Goal: Information Seeking & Learning: Learn about a topic

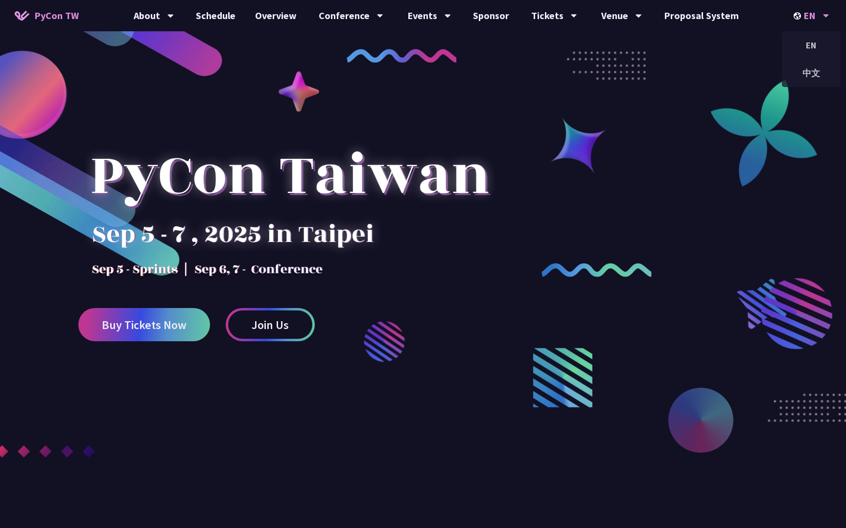
click at [821, 17] on div "EN" at bounding box center [811, 15] width 36 height 31
click at [807, 69] on div "中文" at bounding box center [810, 73] width 59 height 23
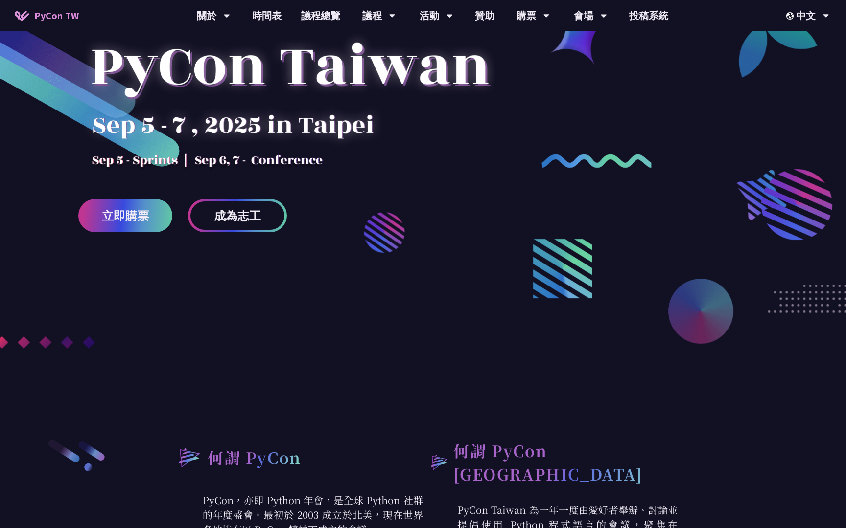
scroll to position [129, 0]
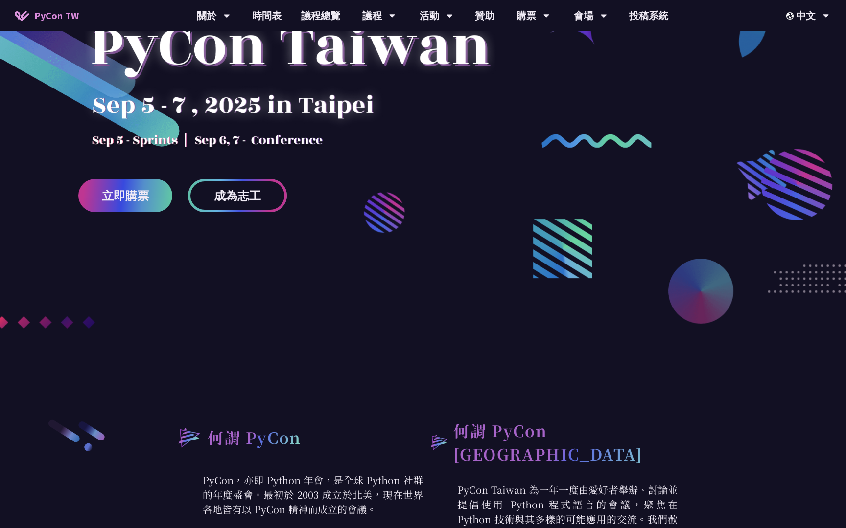
click at [238, 202] on span "成為志工" at bounding box center [237, 196] width 47 height 12
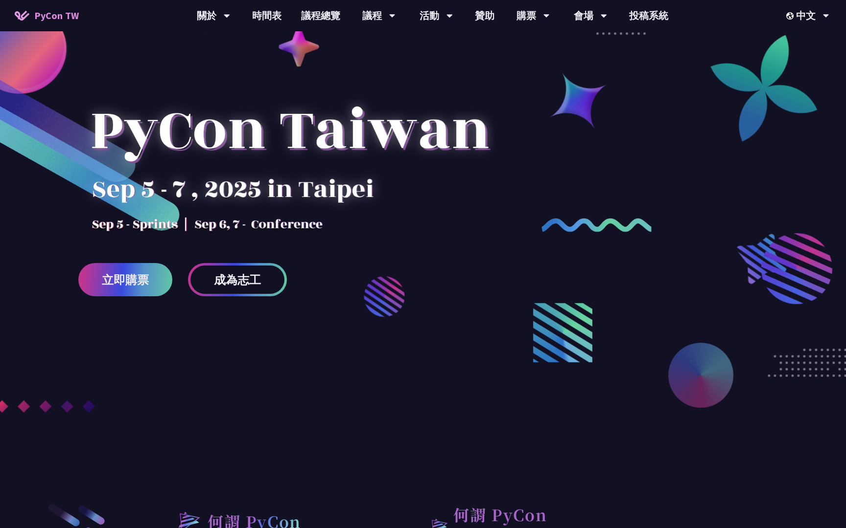
scroll to position [0, 0]
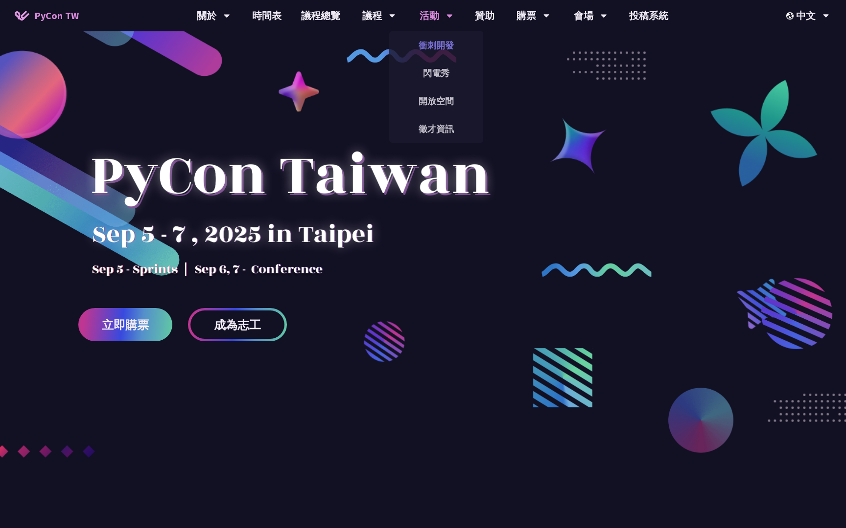
click at [438, 44] on link "衝刺開發" at bounding box center [436, 45] width 94 height 23
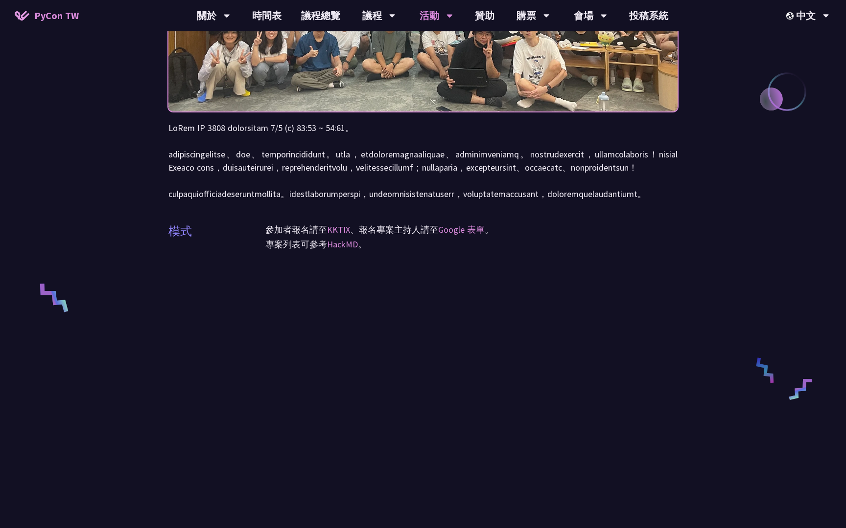
scroll to position [200, 0]
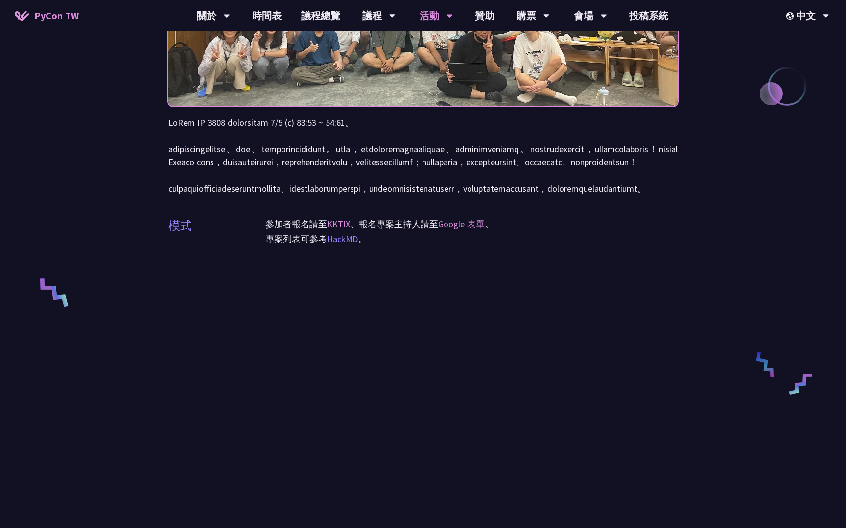
click at [338, 245] on link "HackMD" at bounding box center [342, 238] width 31 height 11
click at [338, 230] on link "KKTIX" at bounding box center [338, 224] width 23 height 11
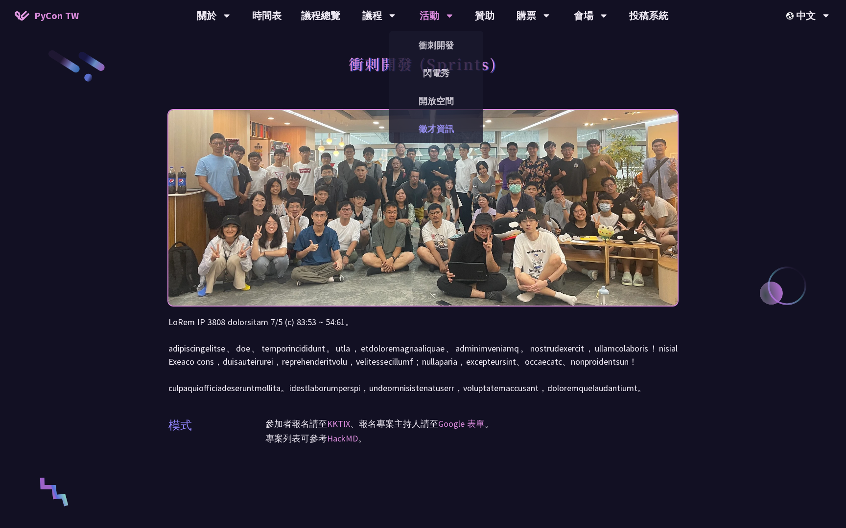
click at [440, 123] on link "徵才資訊" at bounding box center [436, 128] width 94 height 23
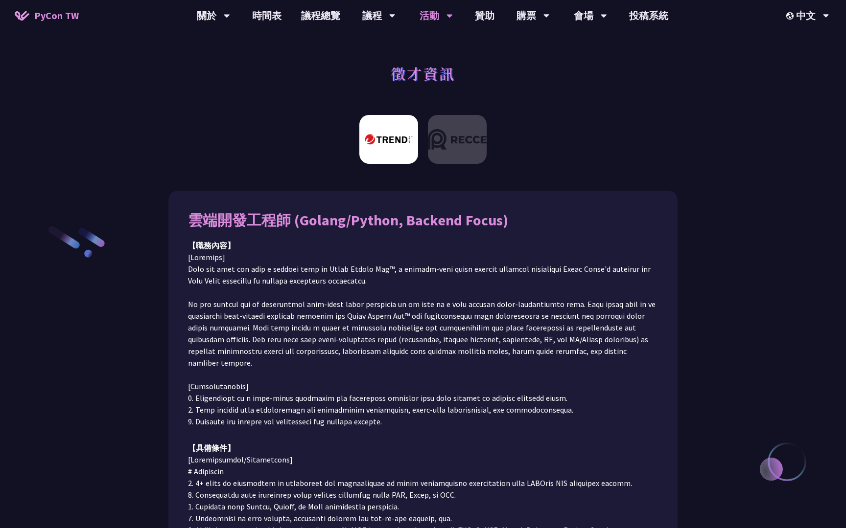
click at [396, 156] on img at bounding box center [388, 139] width 59 height 49
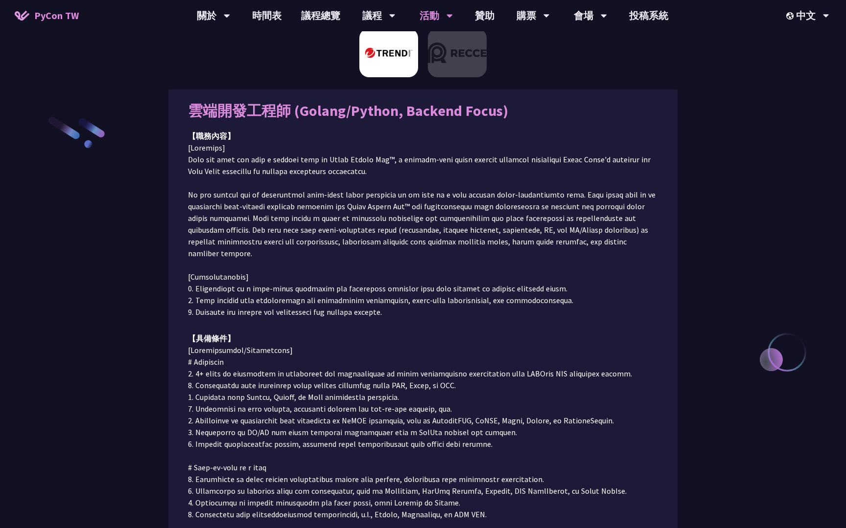
scroll to position [110, 0]
click at [465, 57] on img at bounding box center [457, 52] width 59 height 49
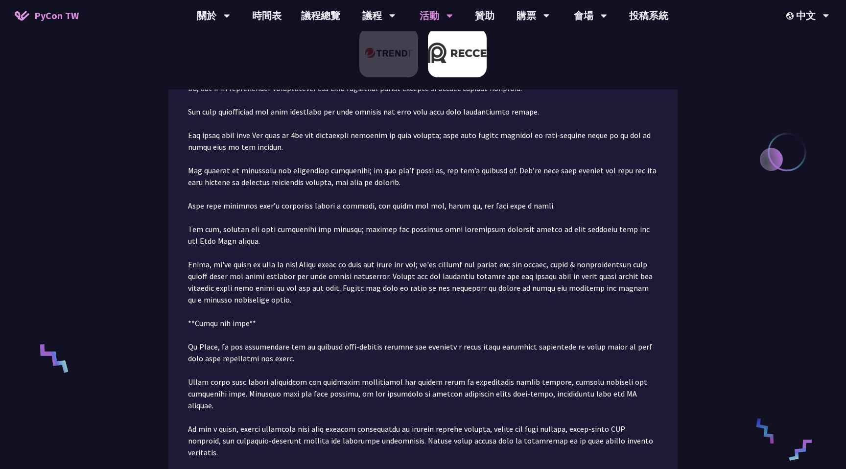
scroll to position [0, 0]
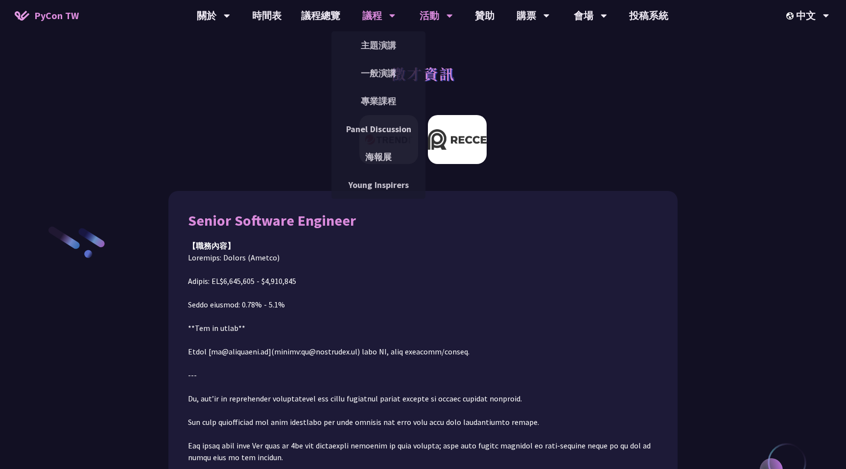
click at [372, 22] on div "議程" at bounding box center [378, 15] width 33 height 31
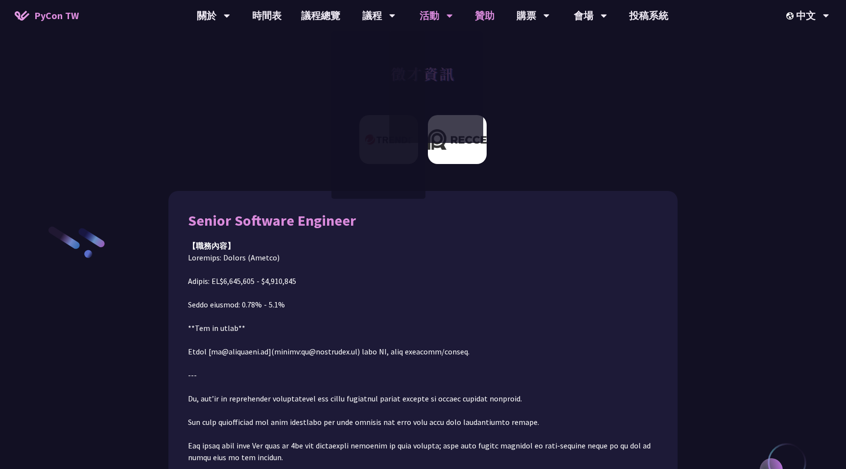
click at [472, 12] on link "贊助" at bounding box center [484, 15] width 39 height 31
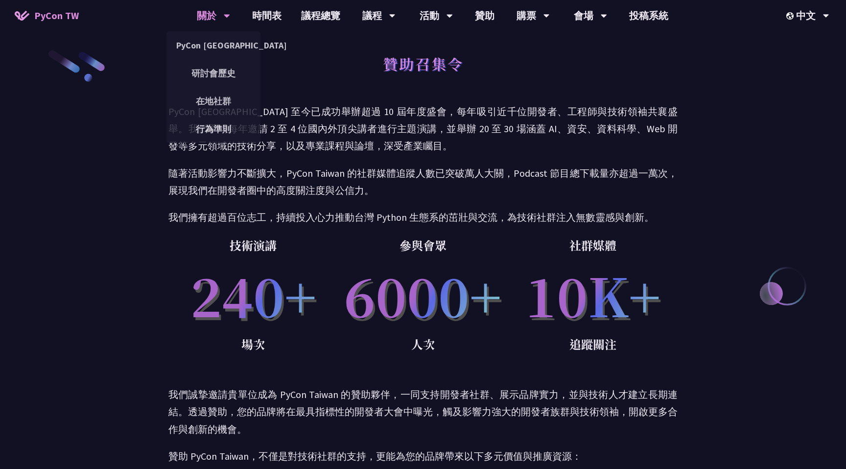
click at [213, 14] on div "關於" at bounding box center [213, 15] width 33 height 31
click at [213, 47] on link "PyCon [GEOGRAPHIC_DATA]" at bounding box center [213, 45] width 94 height 23
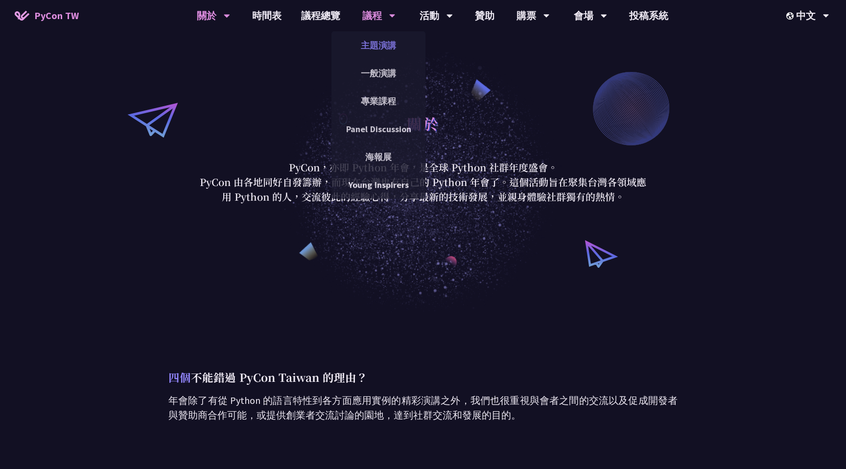
click at [380, 50] on link "主題演講" at bounding box center [378, 45] width 94 height 23
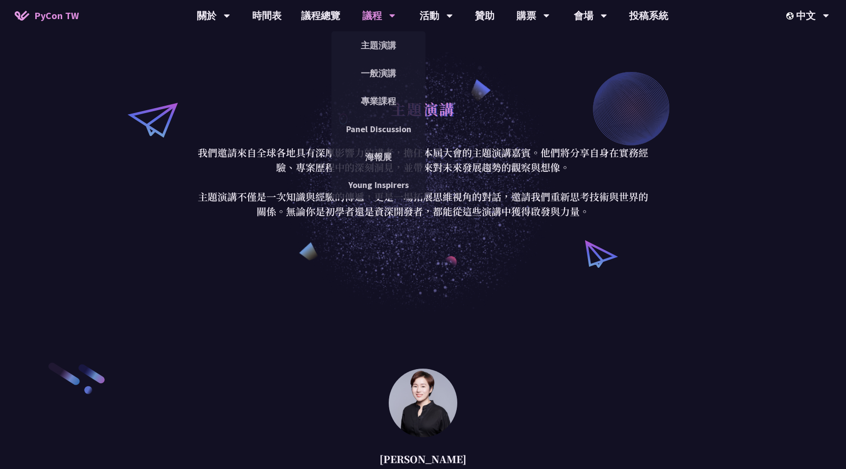
click at [373, 24] on div "議程" at bounding box center [378, 15] width 33 height 31
click at [369, 101] on link "專業課程" at bounding box center [378, 101] width 94 height 23
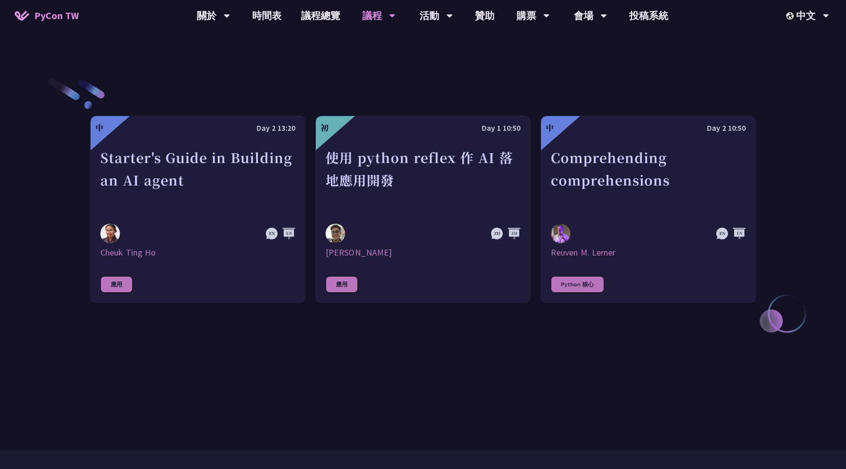
scroll to position [344, 0]
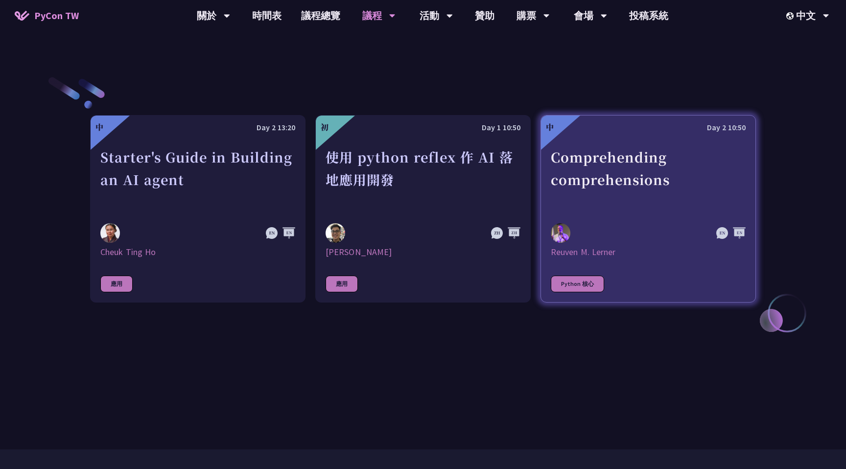
click at [595, 193] on div "Comprehending comprehensions" at bounding box center [648, 180] width 195 height 68
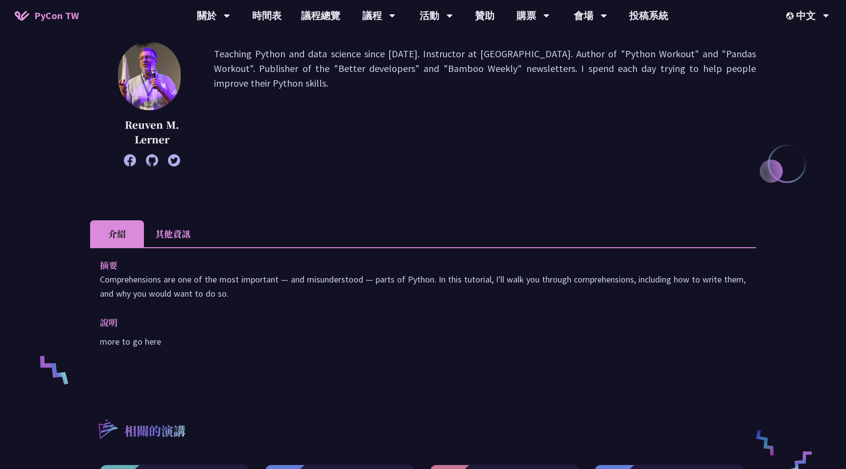
scroll to position [409, 0]
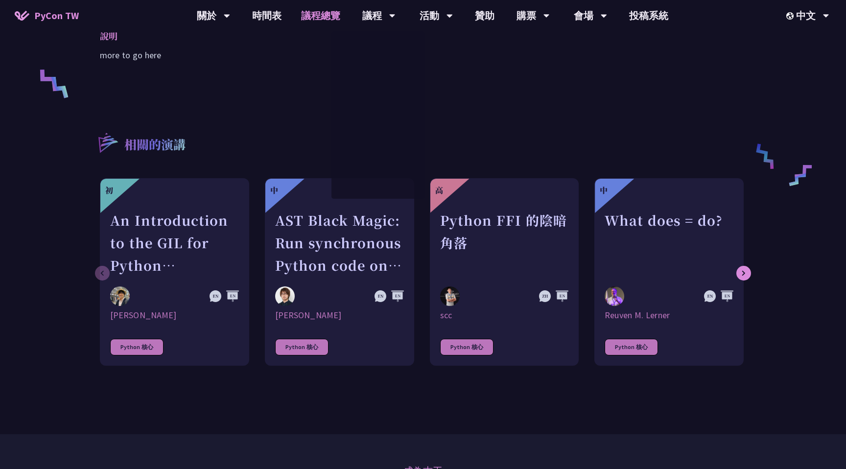
click at [333, 22] on link "議程總覽" at bounding box center [320, 15] width 59 height 31
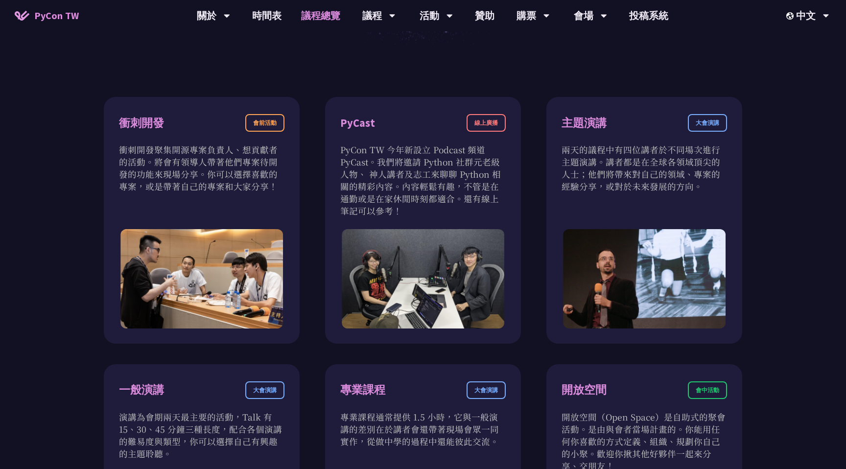
scroll to position [332, 0]
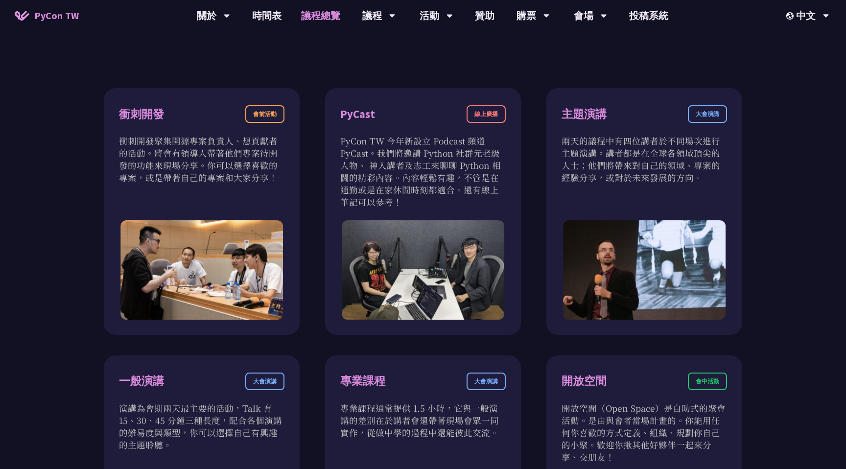
click at [367, 217] on div "PyCast 線上廣播 PyCon TW 今年新設立 Podcast 頻道 PyCast。我們將邀請 Python 社群元老級人物、 神人講者及志工來聊聊 P…" at bounding box center [423, 211] width 196 height 247
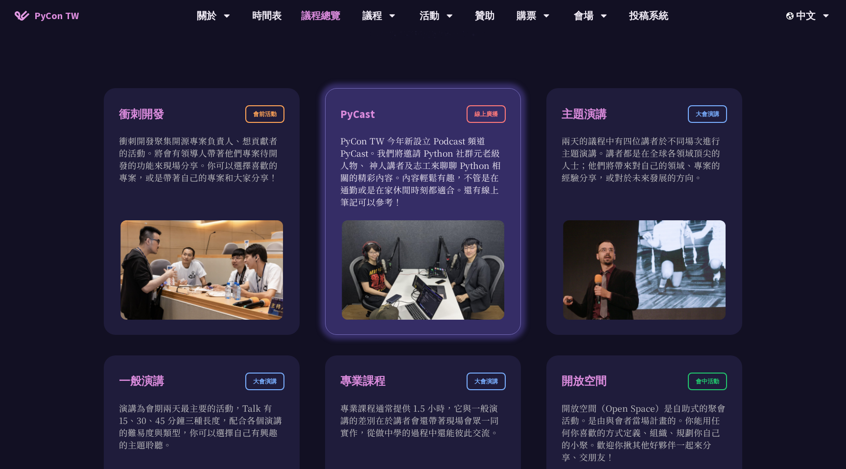
click at [364, 135] on p "PyCon TW 今年新設立 Podcast 頻道 PyCast。我們將邀請 Python 社群元老級人物、 神人講者及志工來聊聊 Python 相關的精彩內…" at bounding box center [422, 171] width 165 height 73
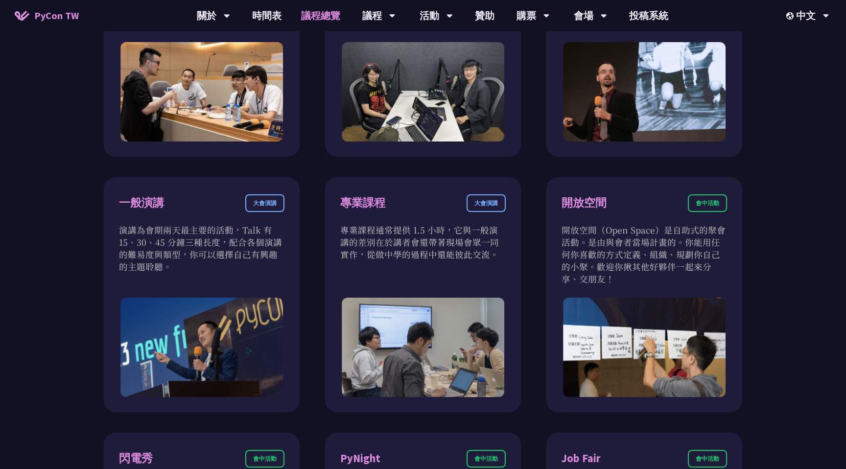
scroll to position [511, 0]
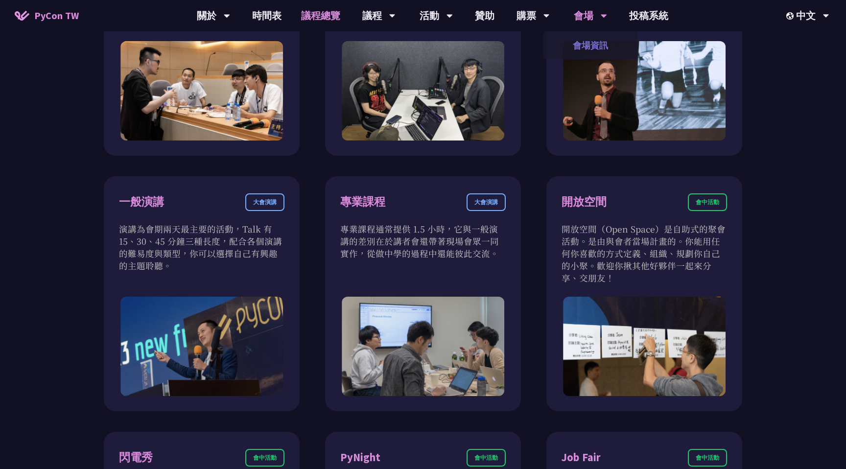
click at [592, 53] on link "會場資訊" at bounding box center [590, 45] width 94 height 23
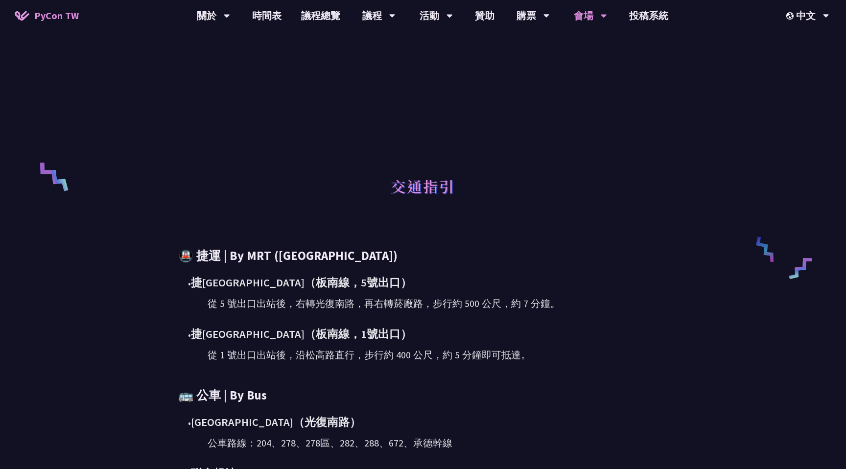
scroll to position [317, 0]
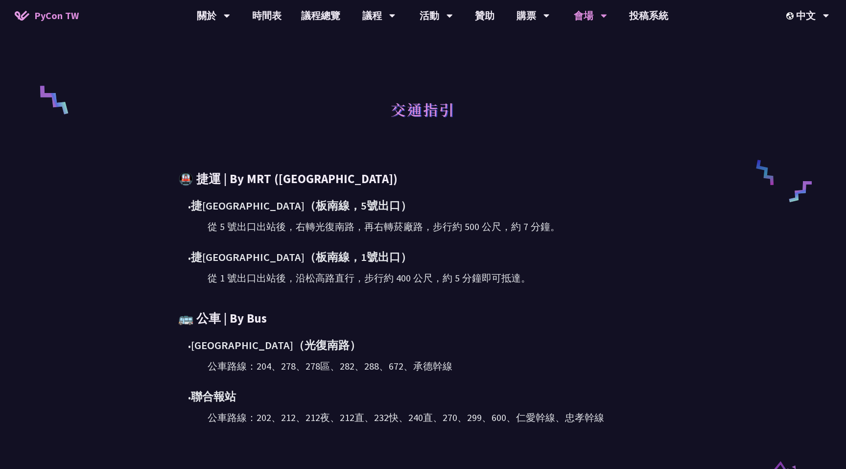
click at [576, 203] on div "• 捷[GEOGRAPHIC_DATA]（[GEOGRAPHIC_DATA]，5號出口）" at bounding box center [428, 205] width 480 height 17
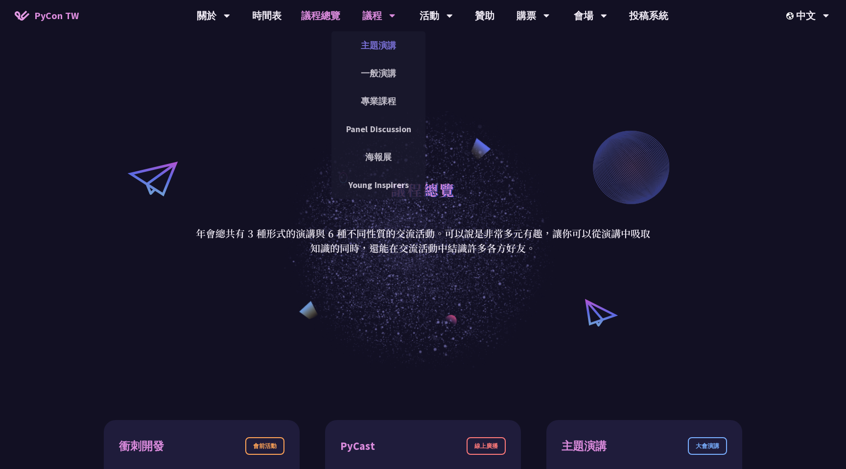
click at [386, 47] on link "主題演講" at bounding box center [378, 45] width 94 height 23
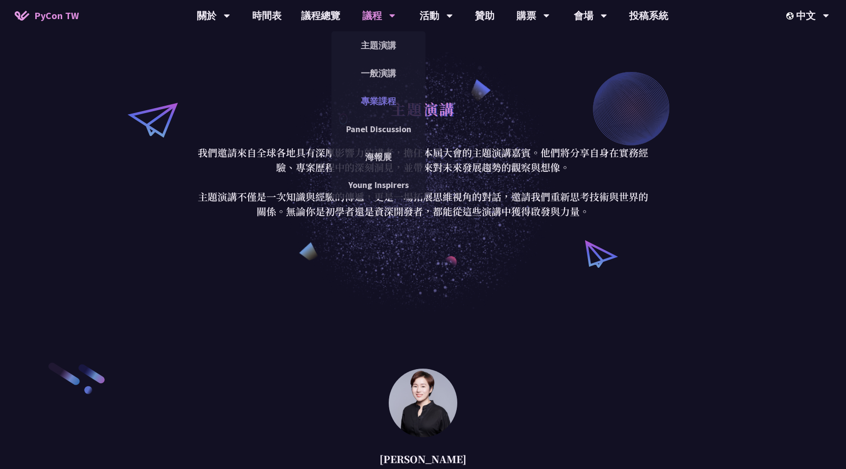
click at [386, 104] on link "專業課程" at bounding box center [378, 101] width 94 height 23
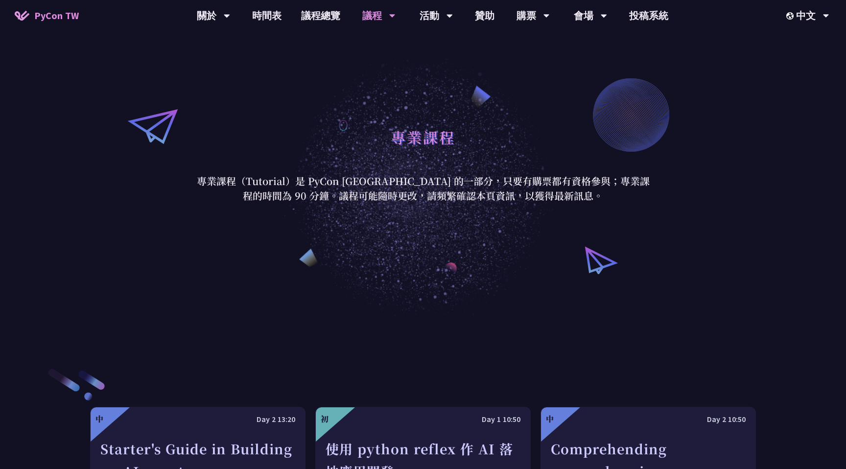
scroll to position [53, 0]
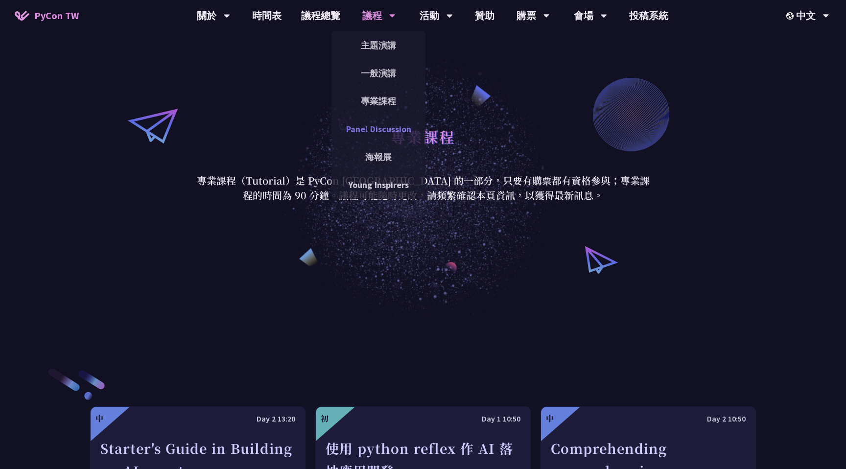
click at [391, 134] on link "Panel Discussion" at bounding box center [378, 128] width 94 height 23
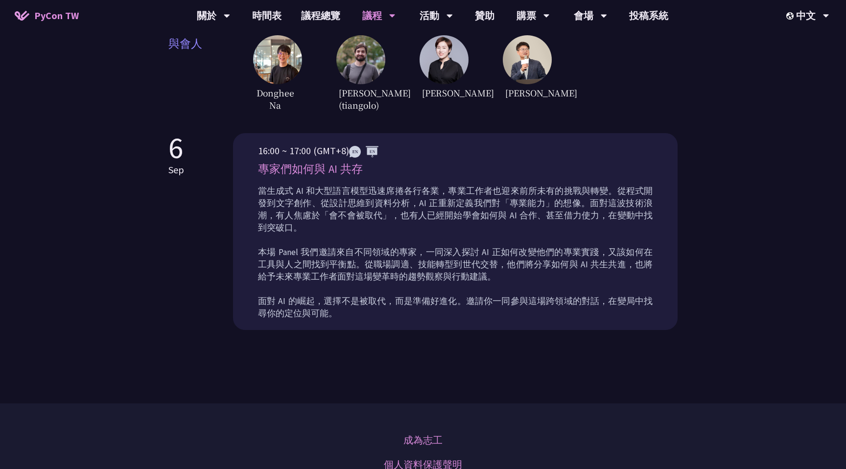
scroll to position [246, 0]
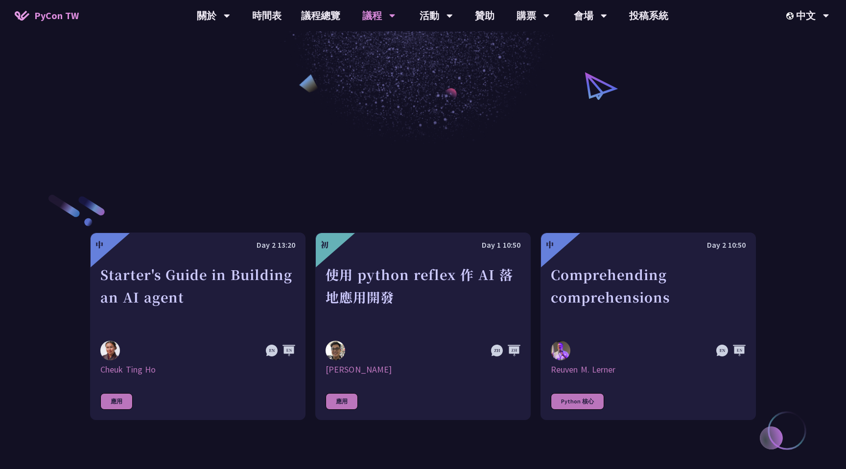
scroll to position [38, 0]
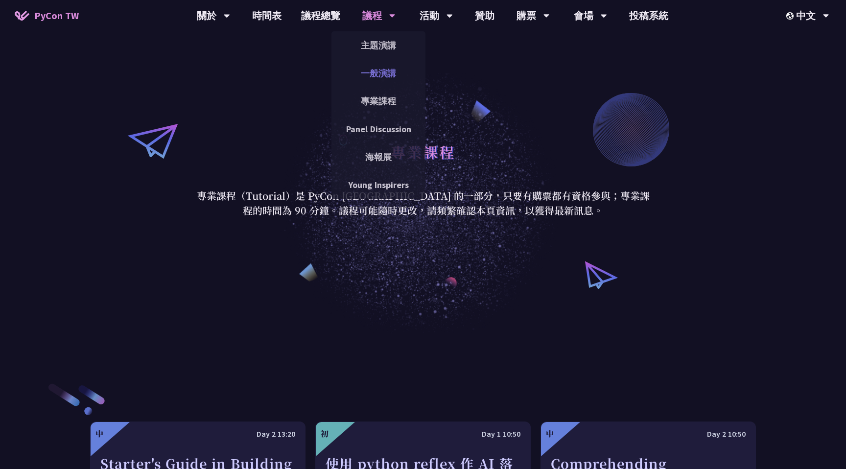
click at [390, 79] on link "一般演講" at bounding box center [378, 73] width 94 height 23
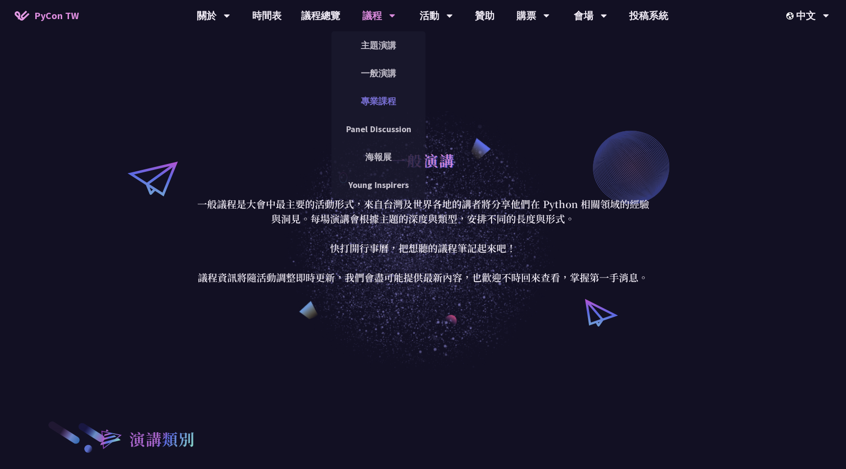
click at [371, 97] on link "專業課程" at bounding box center [378, 101] width 94 height 23
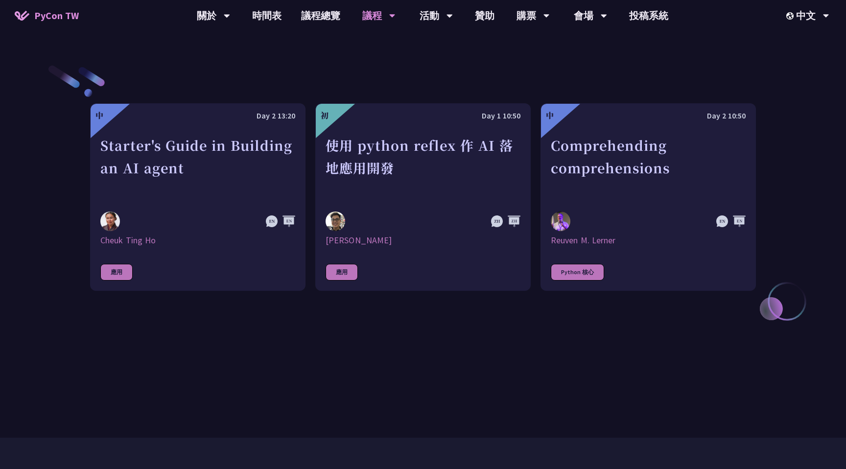
scroll to position [357, 0]
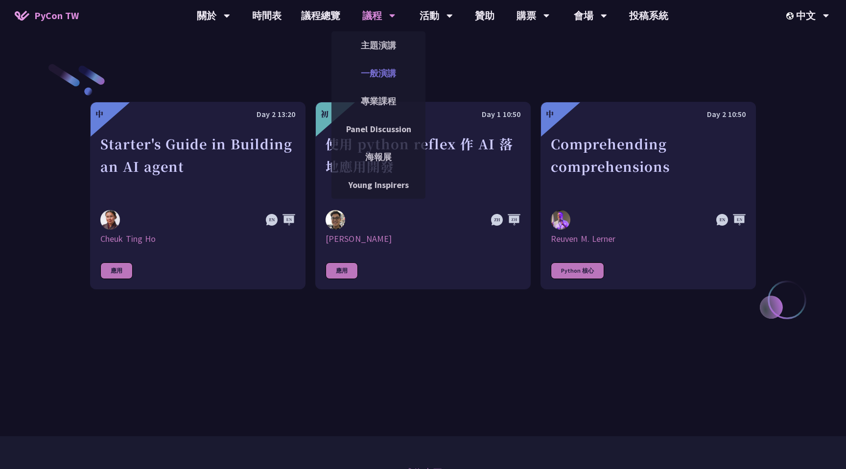
click at [382, 81] on link "一般演講" at bounding box center [378, 73] width 94 height 23
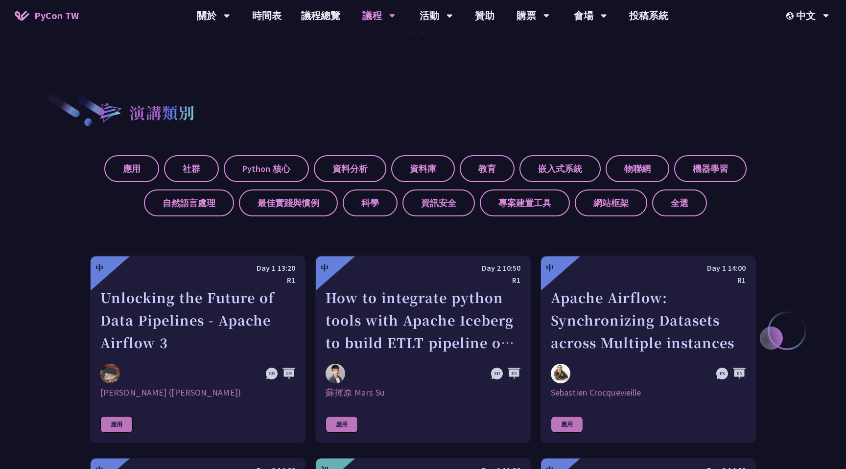
scroll to position [320, 0]
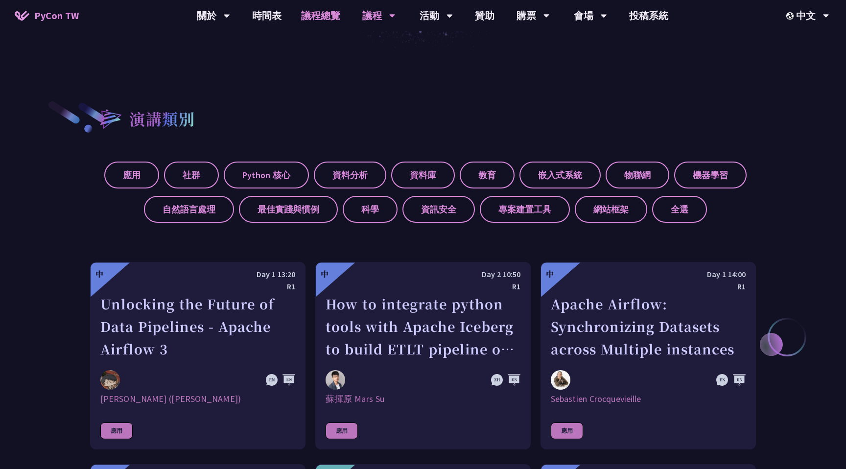
click at [317, 13] on link "議程總覽" at bounding box center [320, 15] width 59 height 31
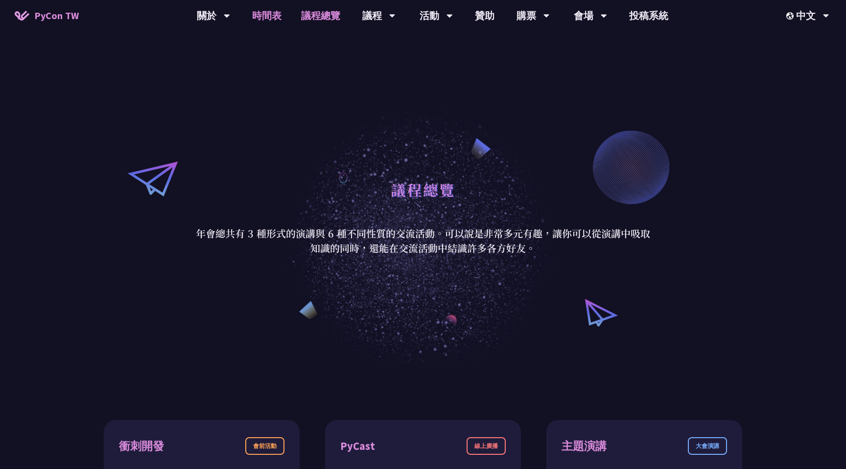
click at [281, 15] on link "時間表" at bounding box center [266, 15] width 49 height 31
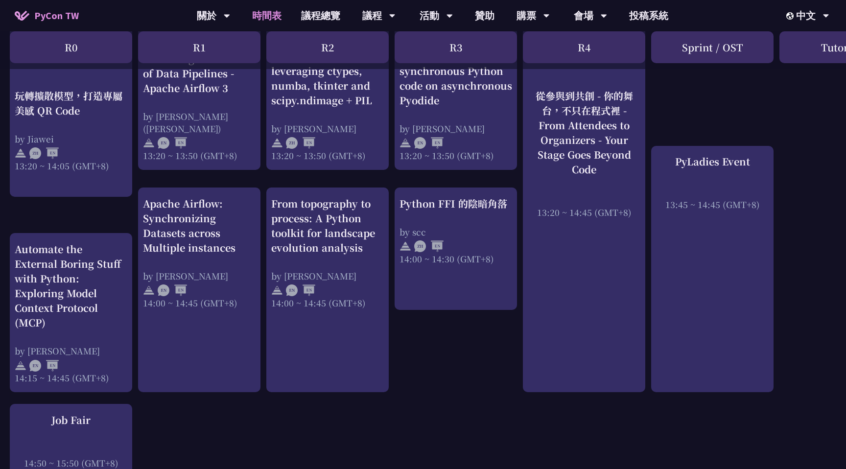
scroll to position [905, 0]
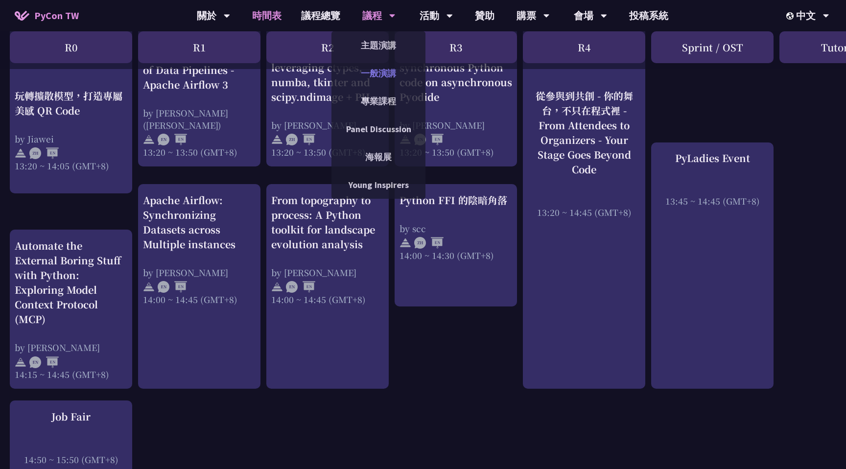
click at [393, 78] on link "一般演講" at bounding box center [378, 73] width 94 height 23
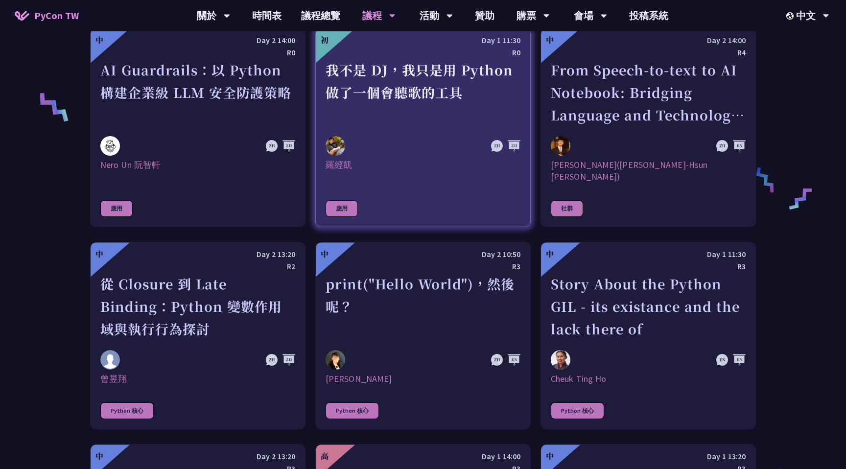
scroll to position [758, 0]
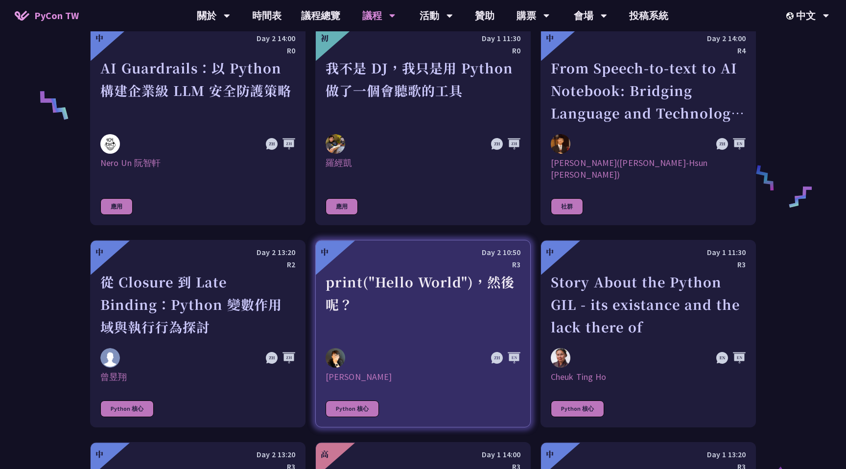
click at [444, 302] on div "print("Hello World")，然後呢？" at bounding box center [422, 305] width 195 height 68
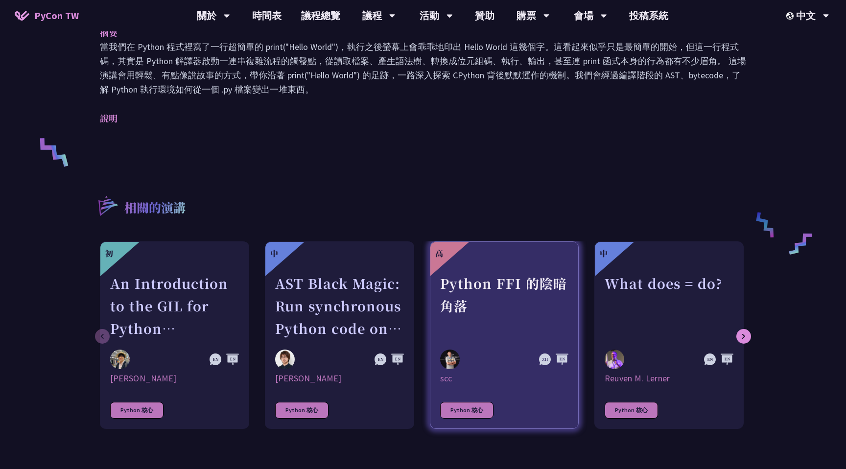
scroll to position [279, 0]
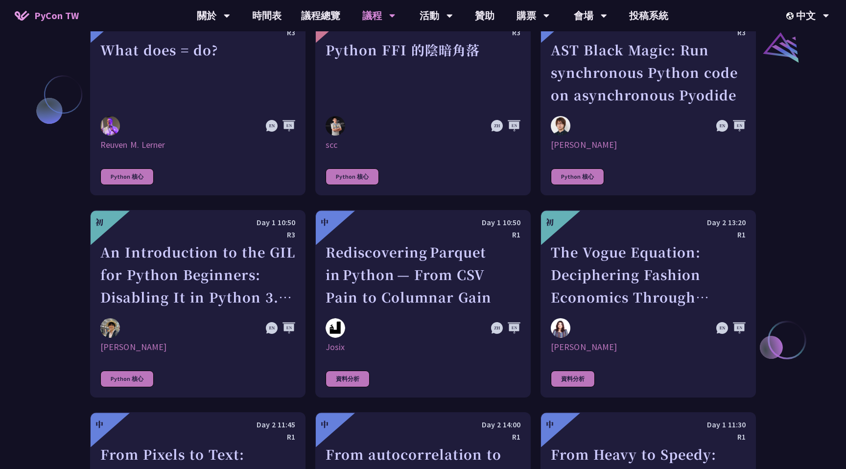
scroll to position [1205, 0]
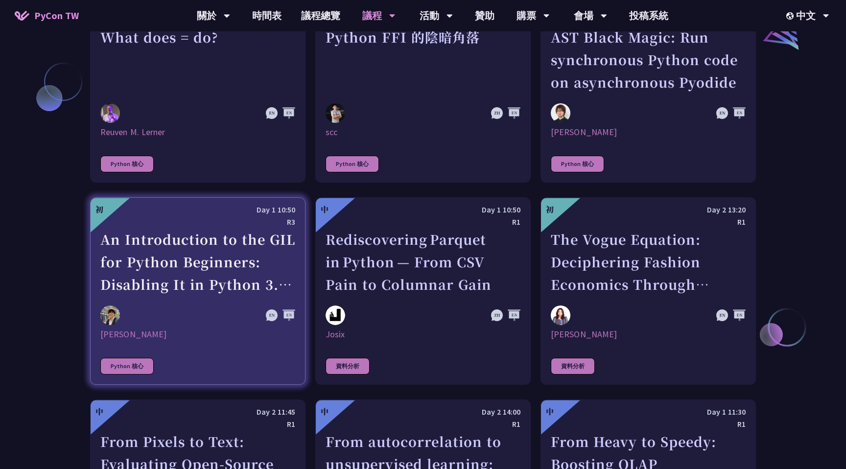
click at [155, 275] on div "An Introduction to the GIL for Python Beginners: Disabling It in Python 3.13 an…" at bounding box center [197, 262] width 195 height 68
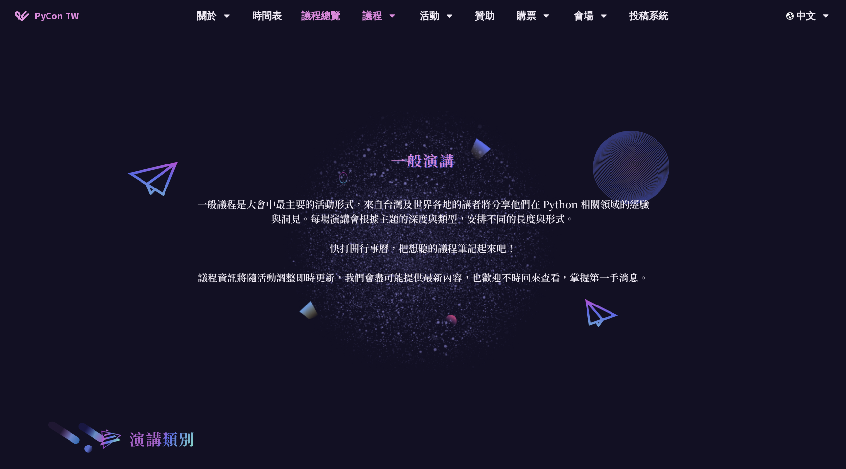
click at [325, 15] on link "議程總覽" at bounding box center [320, 15] width 59 height 31
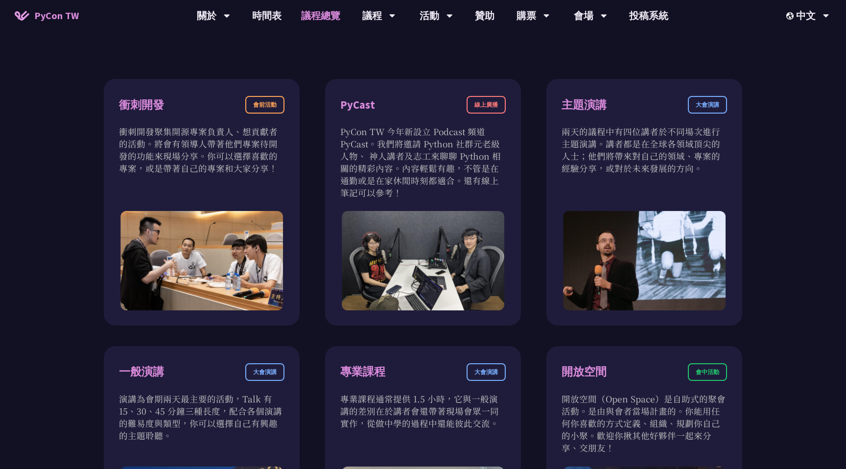
scroll to position [342, 0]
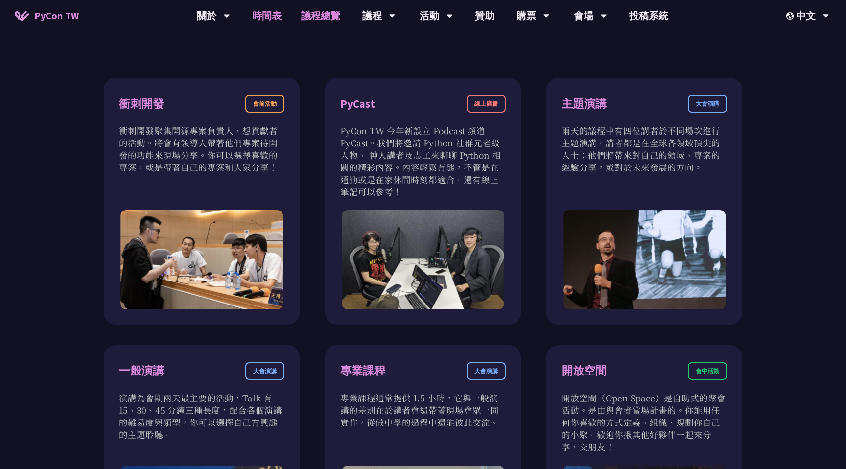
click at [272, 16] on link "時間表" at bounding box center [266, 15] width 49 height 31
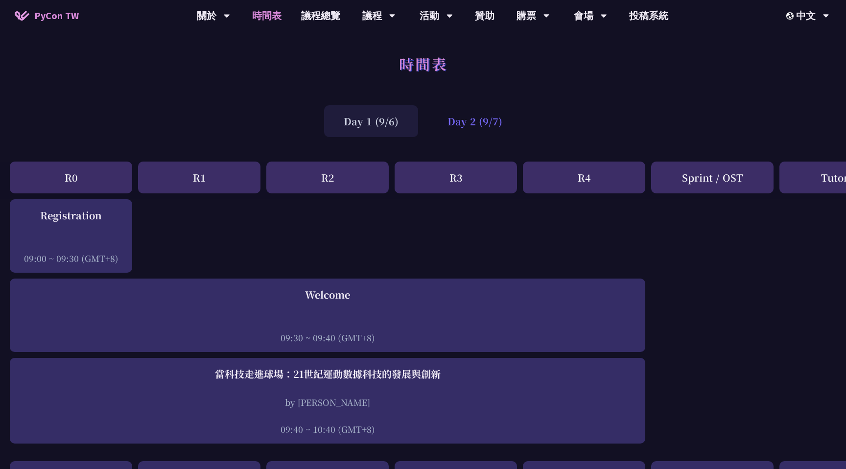
click at [481, 118] on div "Day 2 (9/7)" at bounding box center [475, 121] width 94 height 32
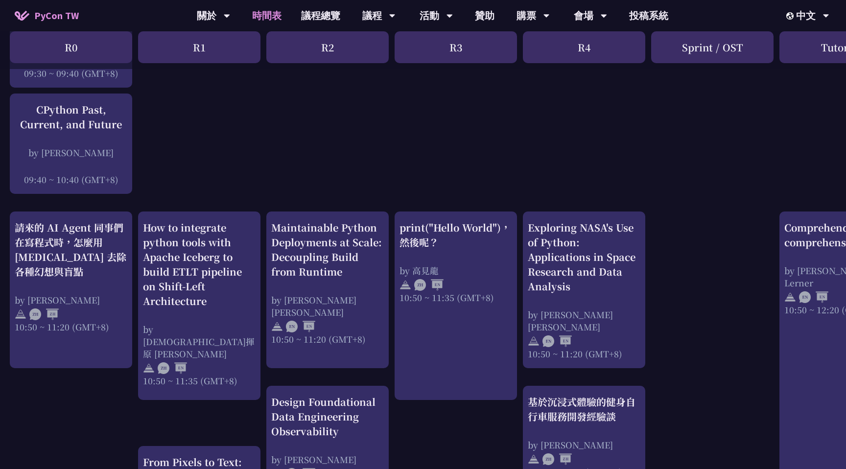
scroll to position [265, 0]
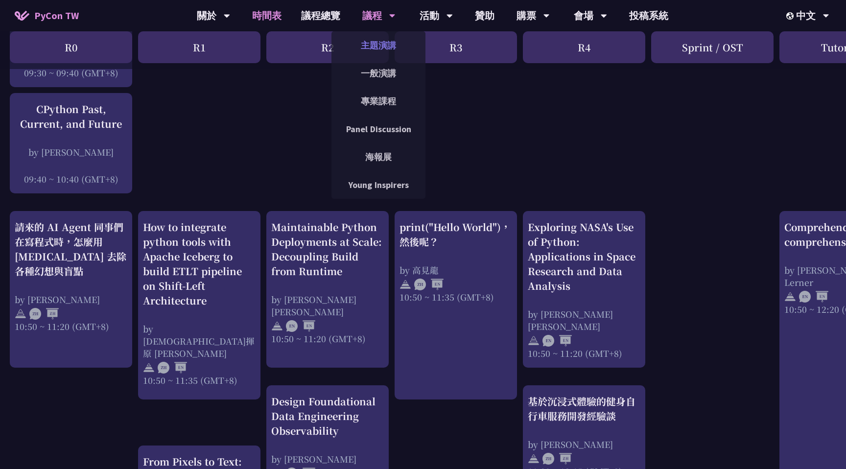
click at [405, 36] on link "主題演講" at bounding box center [378, 45] width 94 height 23
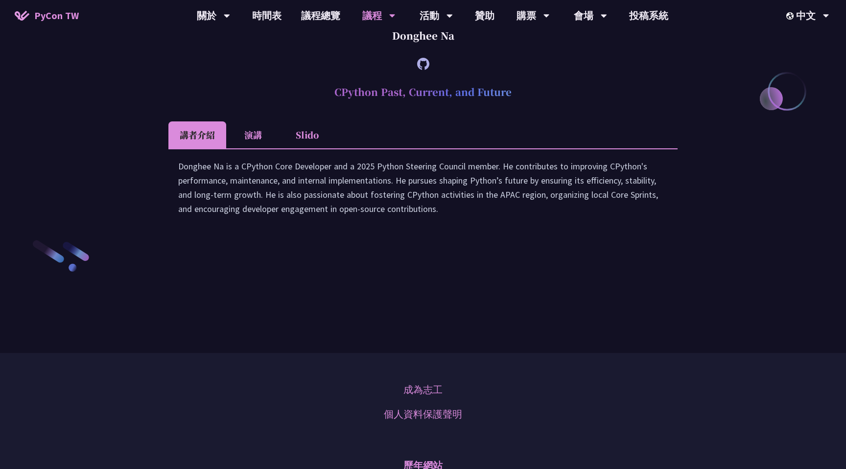
scroll to position [1383, 0]
click at [309, 12] on link "議程總覽" at bounding box center [320, 15] width 59 height 31
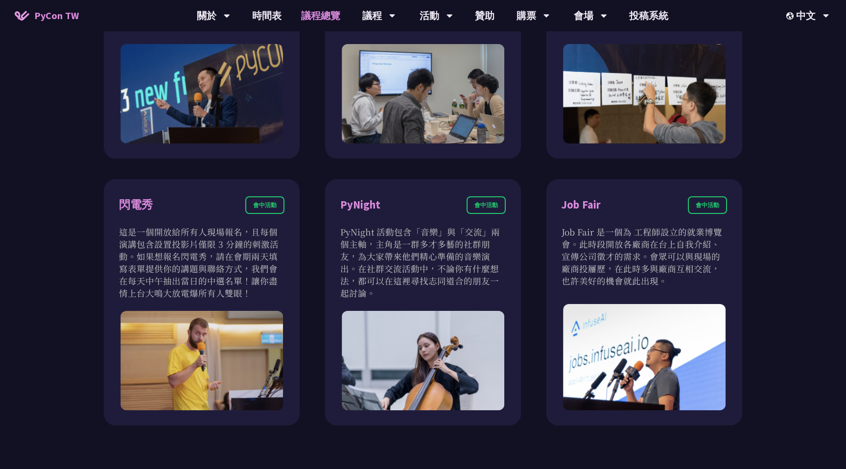
scroll to position [762, 0]
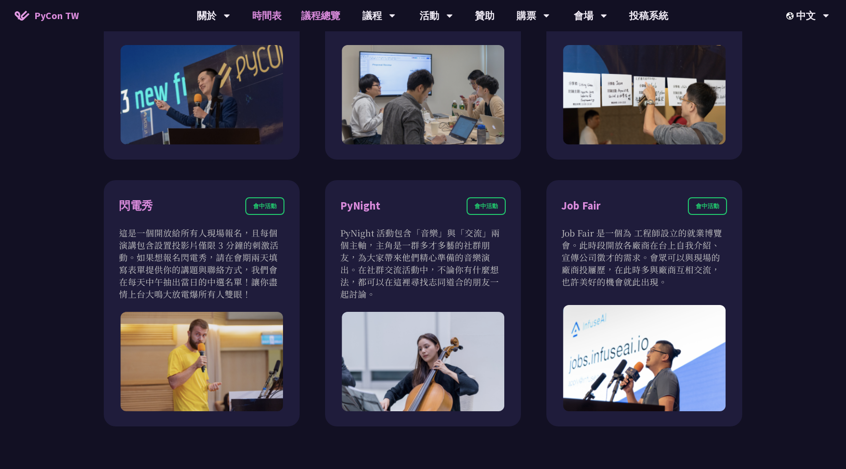
click at [272, 10] on link "時間表" at bounding box center [266, 15] width 49 height 31
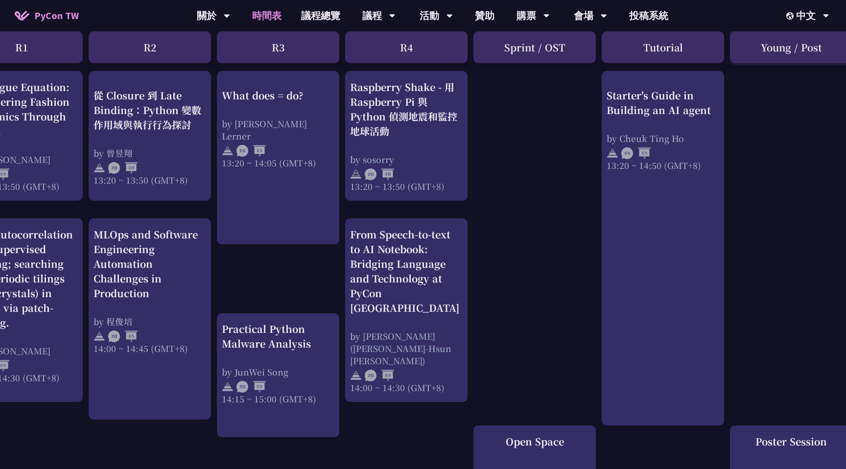
scroll to position [866, 194]
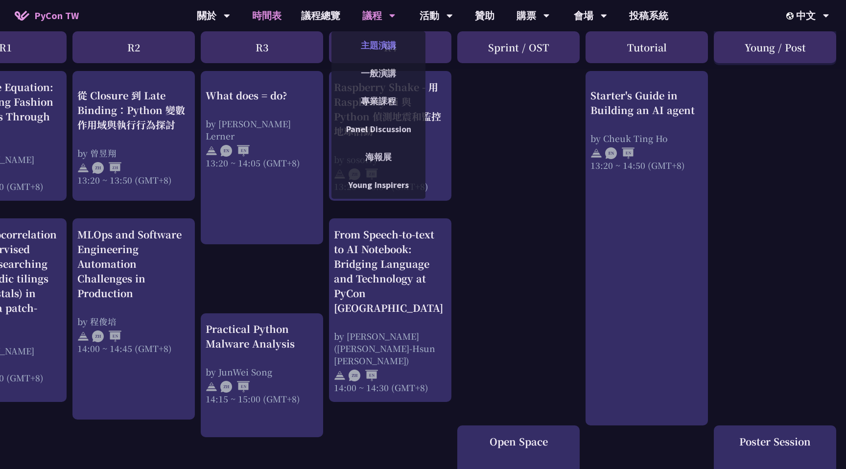
click at [373, 51] on link "主題演講" at bounding box center [378, 45] width 94 height 23
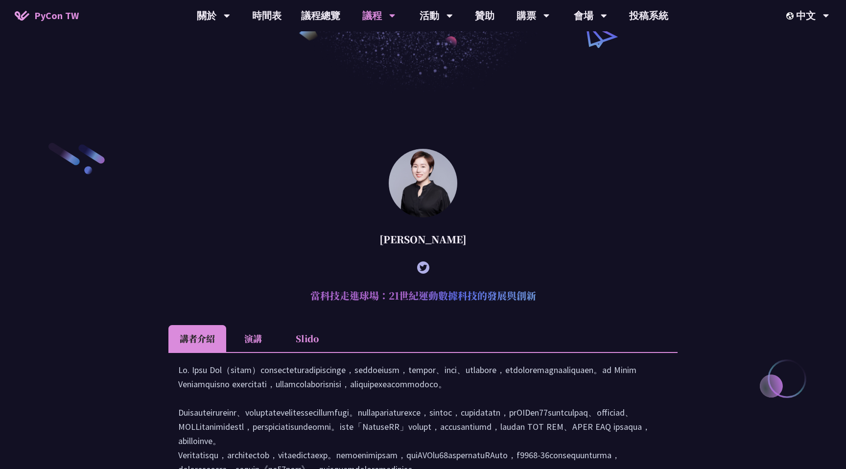
scroll to position [219, 0]
click at [272, 17] on link "時間表" at bounding box center [266, 15] width 49 height 31
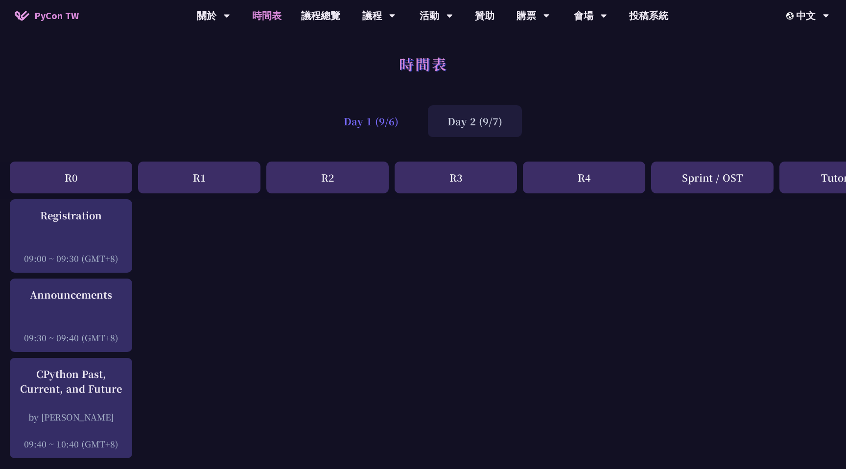
click at [381, 120] on div "Day 1 (9/6)" at bounding box center [371, 121] width 94 height 32
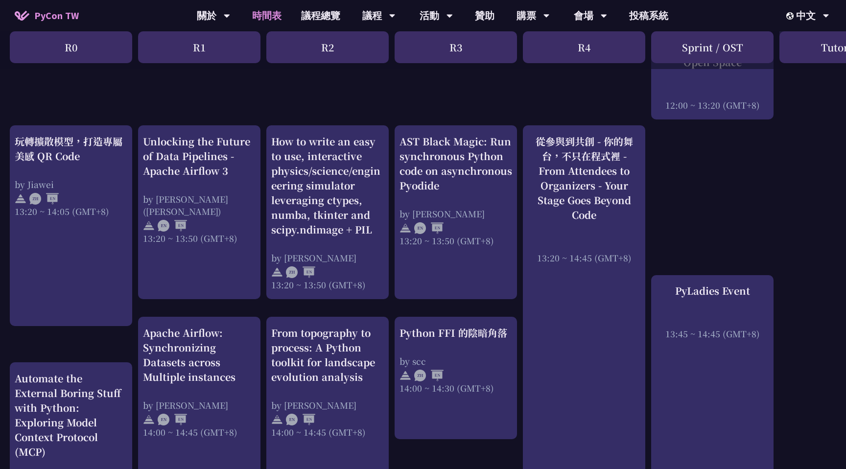
scroll to position [778, 0]
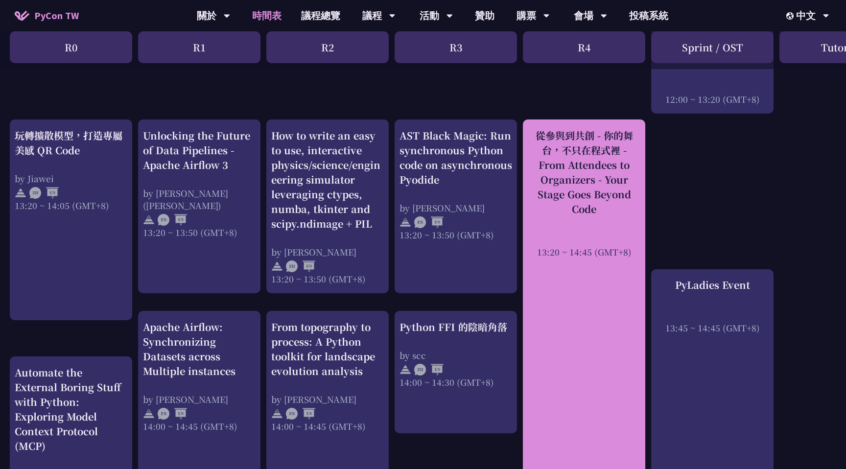
click at [563, 181] on div "從參與到共創 - 你的舞台，不只在程式裡 - From Attendees to Organizers - Your Stage Goes Beyond Co…" at bounding box center [584, 172] width 113 height 88
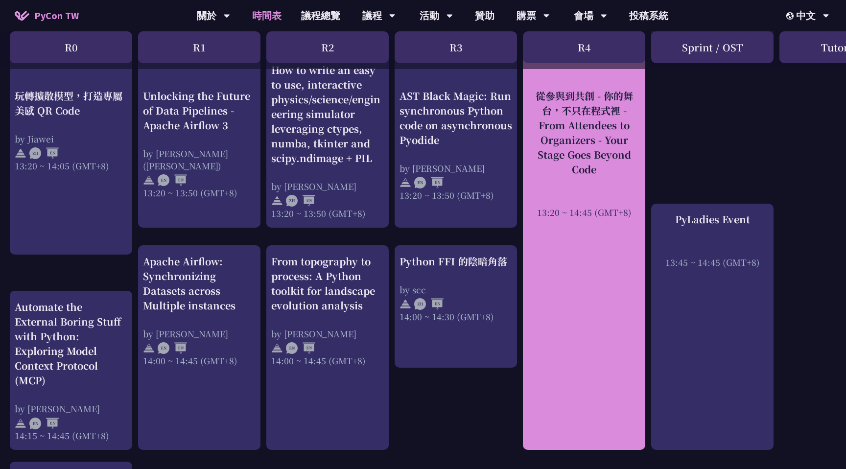
scroll to position [847, 0]
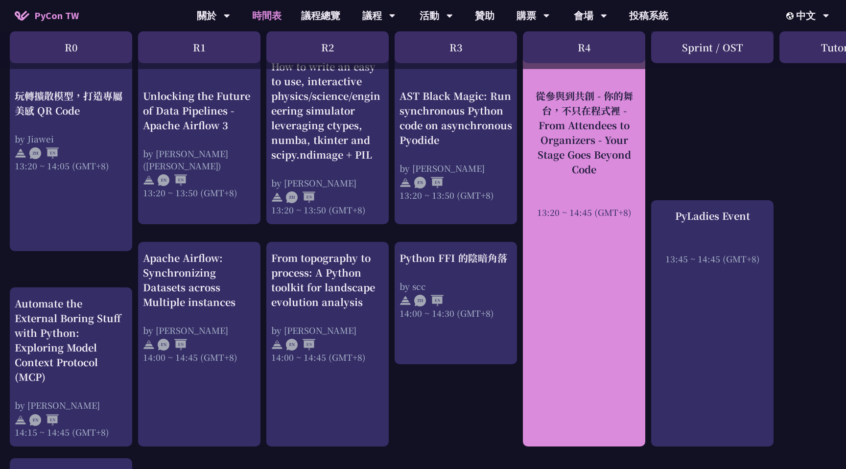
click at [590, 128] on div "從參與到共創 - 你的舞台，不只在程式裡 - From Attendees to Organizers - Your Stage Goes Beyond Co…" at bounding box center [584, 132] width 113 height 88
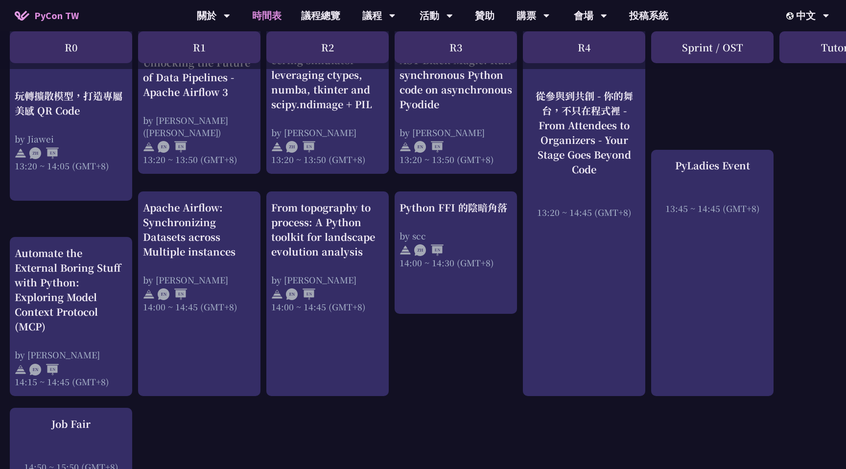
scroll to position [891, 0]
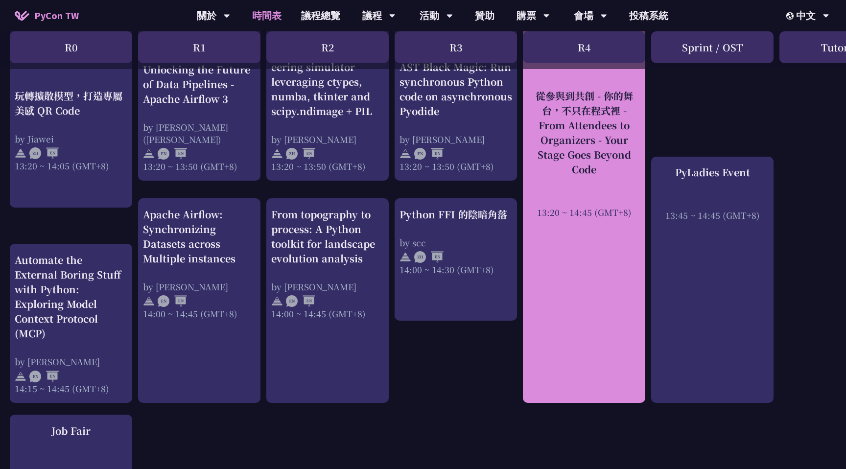
click at [595, 129] on div "從參與到共創 - 你的舞台，不只在程式裡 - From Attendees to Organizers - Your Stage Goes Beyond Co…" at bounding box center [584, 132] width 113 height 88
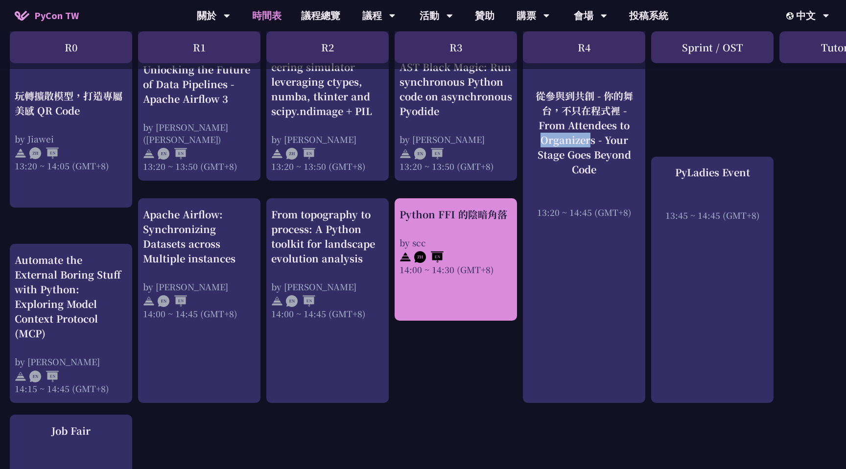
click at [455, 256] on div at bounding box center [455, 256] width 113 height 15
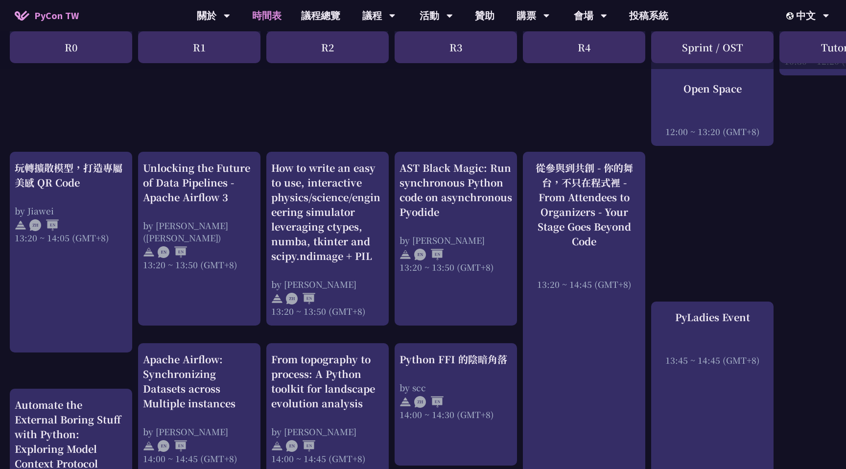
scroll to position [755, 0]
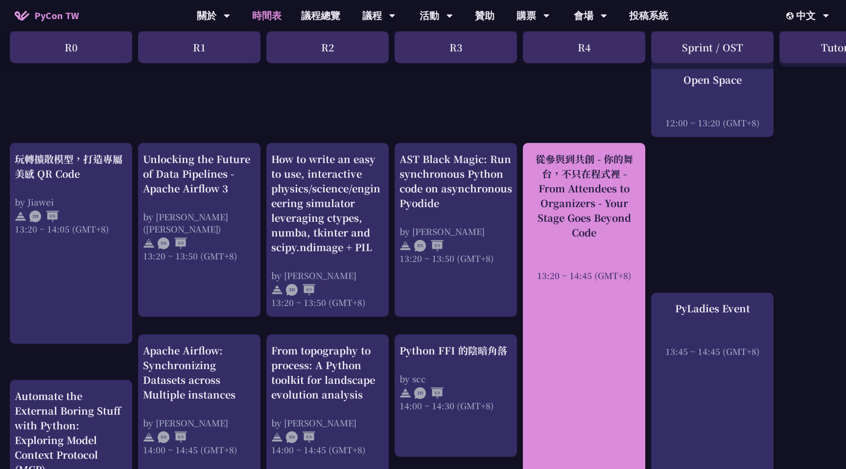
click at [612, 267] on div at bounding box center [584, 261] width 113 height 15
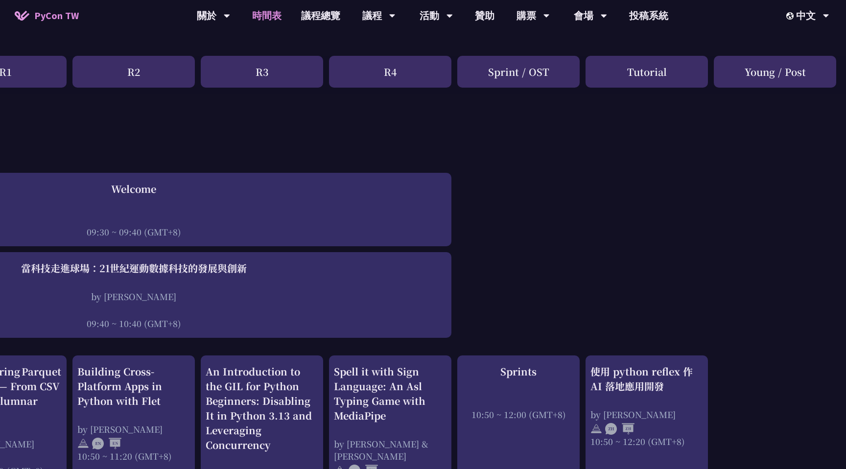
scroll to position [0, 194]
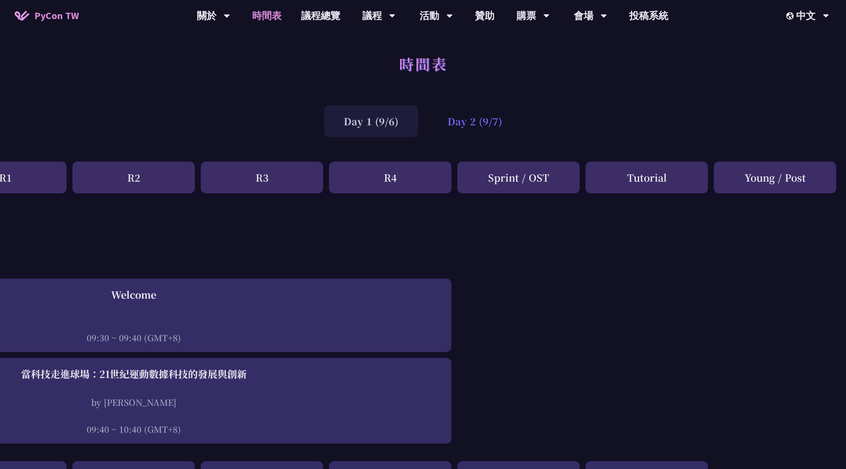
click at [483, 111] on div "Day 2 (9/7)" at bounding box center [475, 121] width 94 height 32
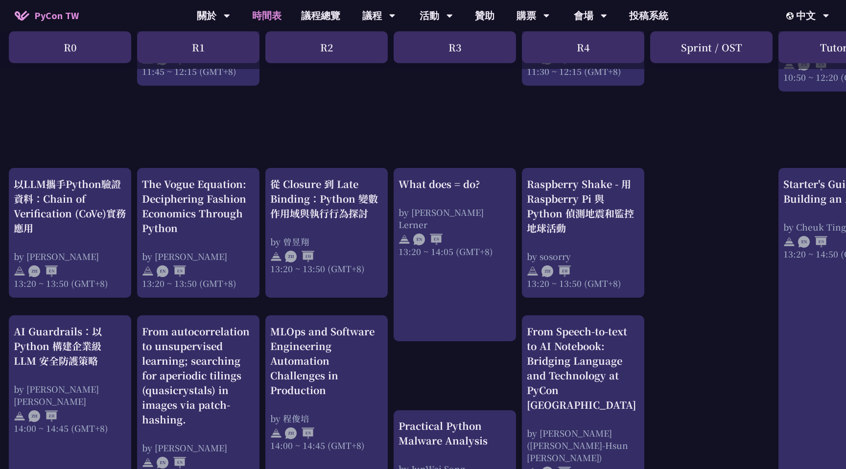
scroll to position [788, 1]
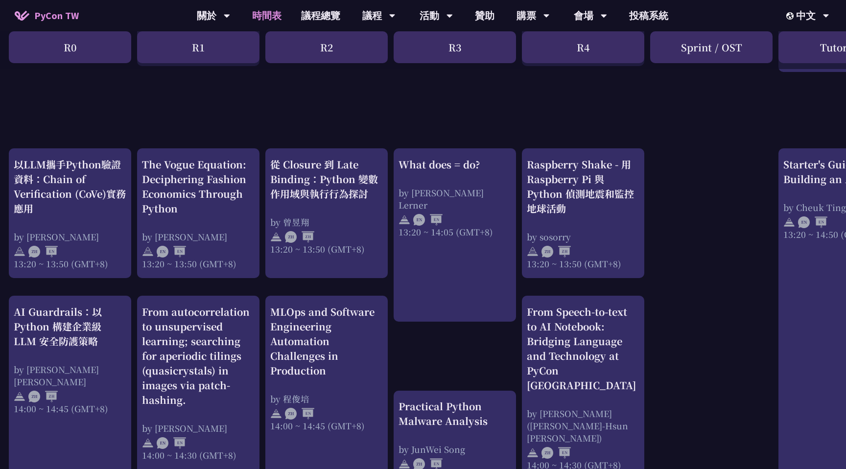
click at [453, 299] on div "What does = do? by [PERSON_NAME] Lerner 13:20 ~ 14:05 (GMT+8)" at bounding box center [454, 234] width 122 height 173
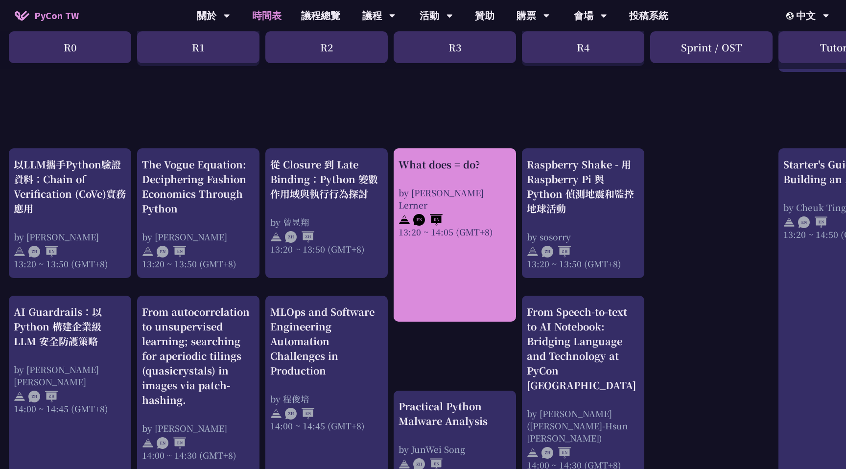
click at [446, 167] on div "What does = do?" at bounding box center [454, 164] width 113 height 15
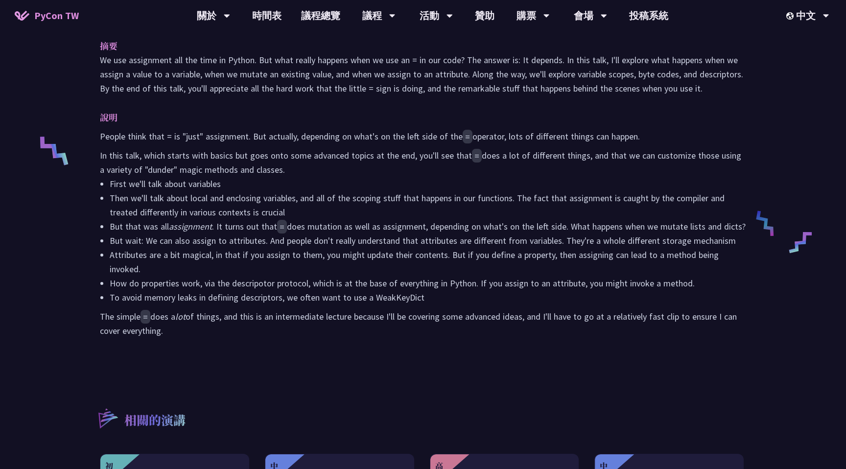
scroll to position [346, 0]
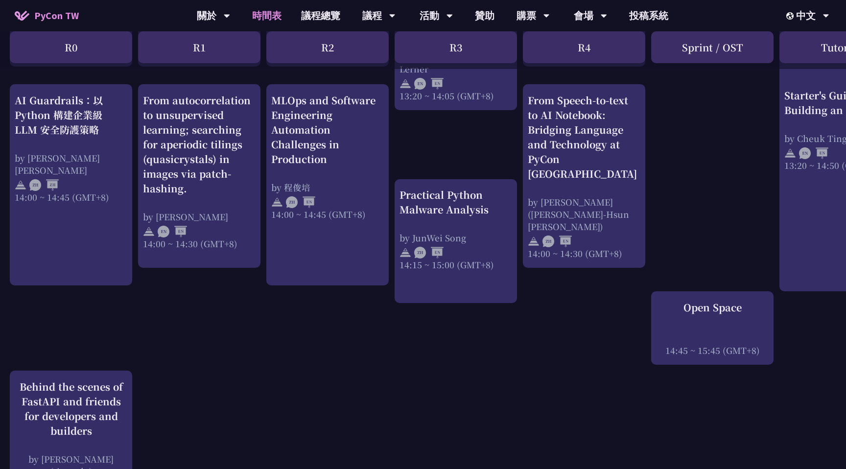
scroll to position [997, 0]
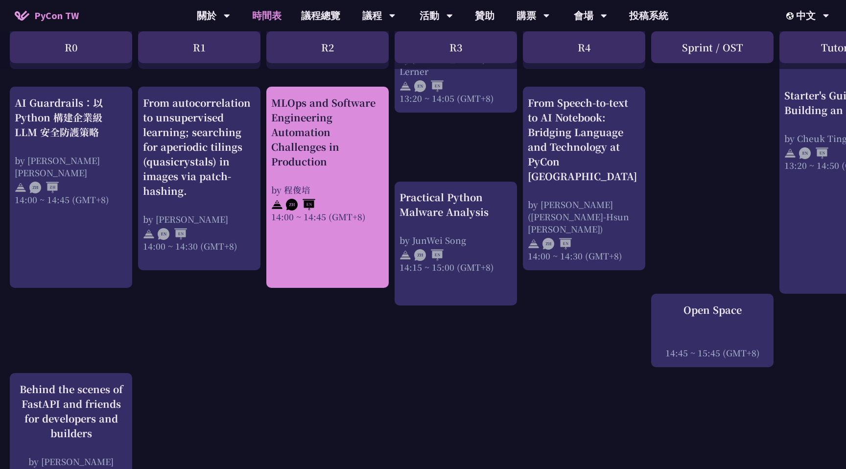
click at [338, 158] on div "MLOps and Software Engineering Automation Challenges in Production" at bounding box center [327, 131] width 113 height 73
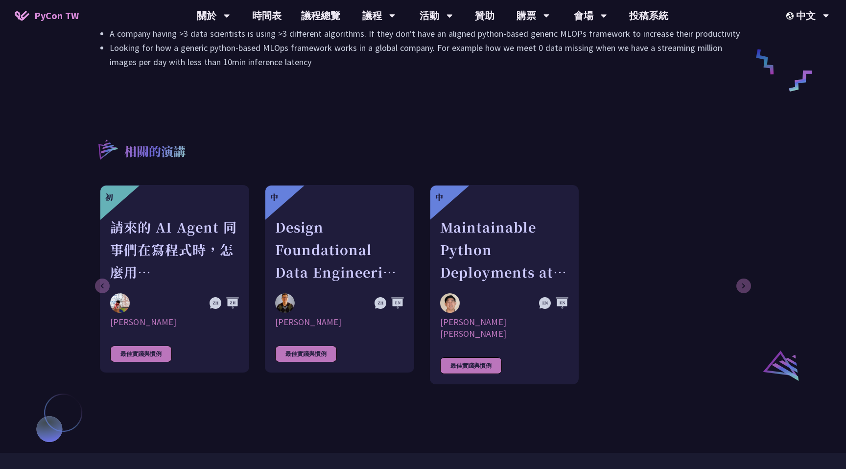
scroll to position [533, 0]
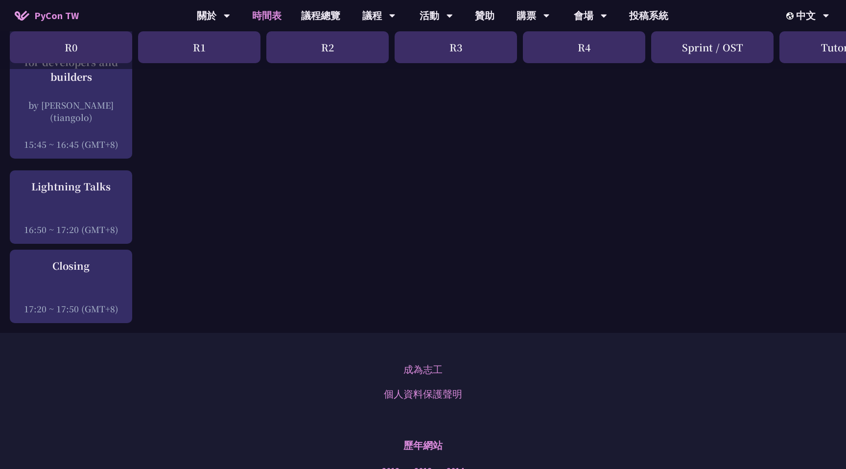
scroll to position [1362, 0]
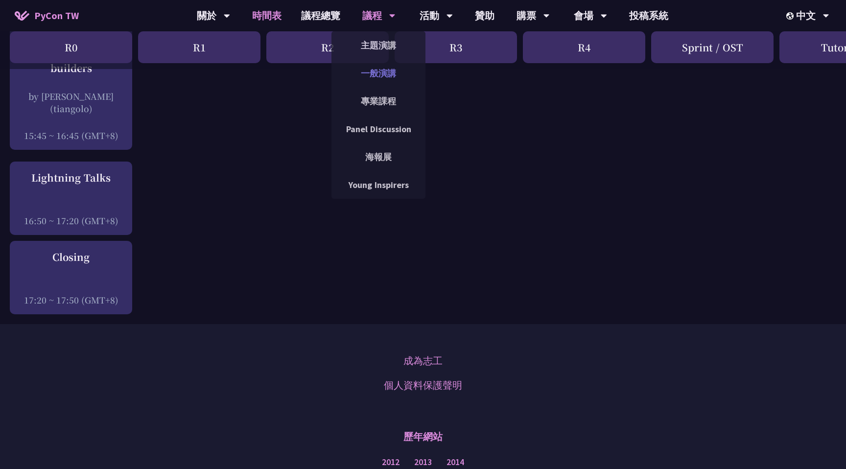
click at [371, 67] on link "一般演講" at bounding box center [378, 73] width 94 height 23
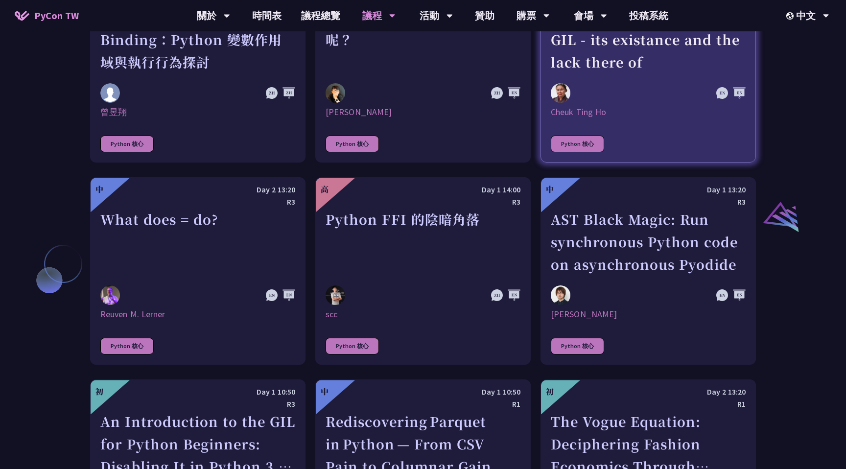
scroll to position [1025, 0]
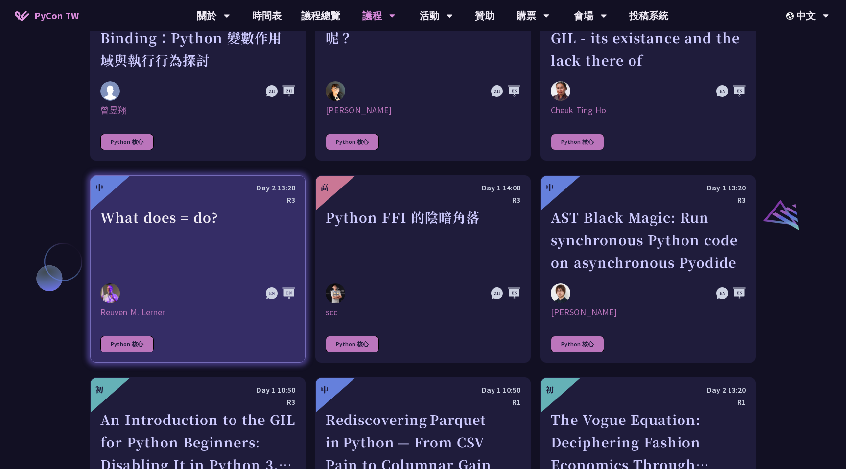
click at [231, 255] on div "What does = do?" at bounding box center [197, 240] width 195 height 68
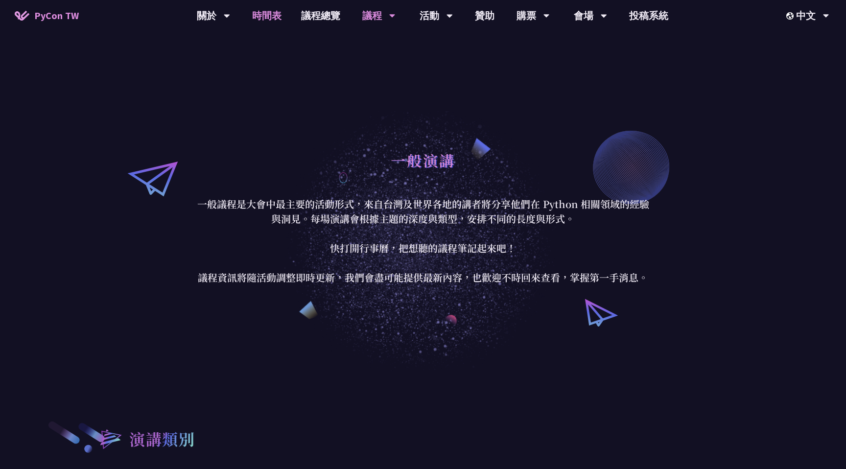
click at [276, 14] on link "時間表" at bounding box center [266, 15] width 49 height 31
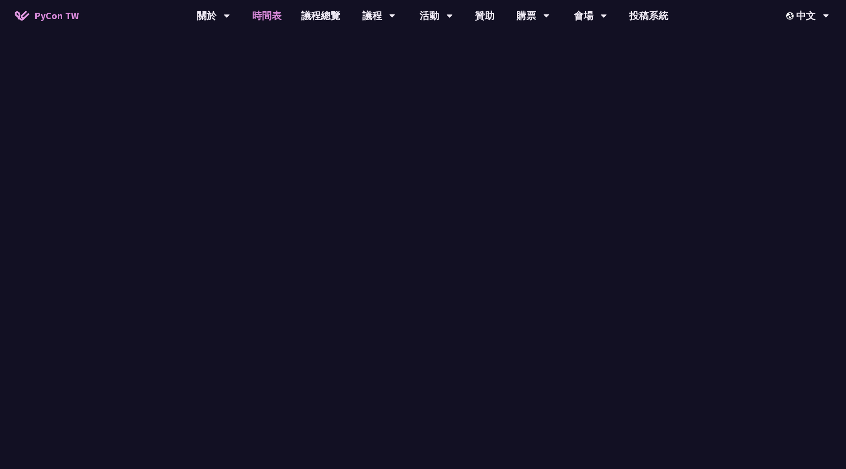
scroll to position [1362, 0]
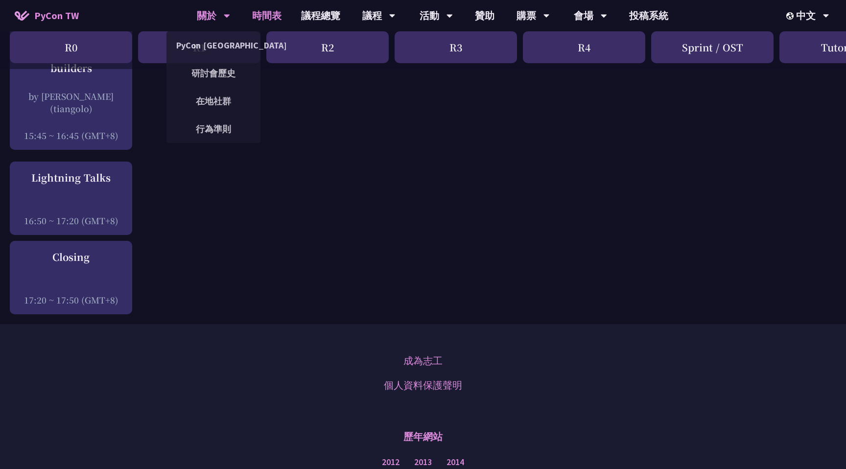
click at [221, 12] on div "關於" at bounding box center [213, 15] width 33 height 31
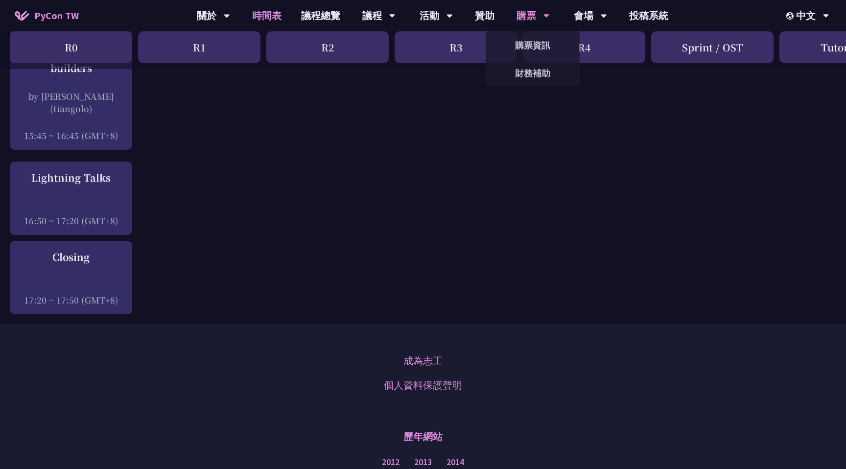
click at [528, 17] on div "購票" at bounding box center [532, 15] width 33 height 31
click at [529, 48] on link "購票資訊" at bounding box center [532, 45] width 94 height 23
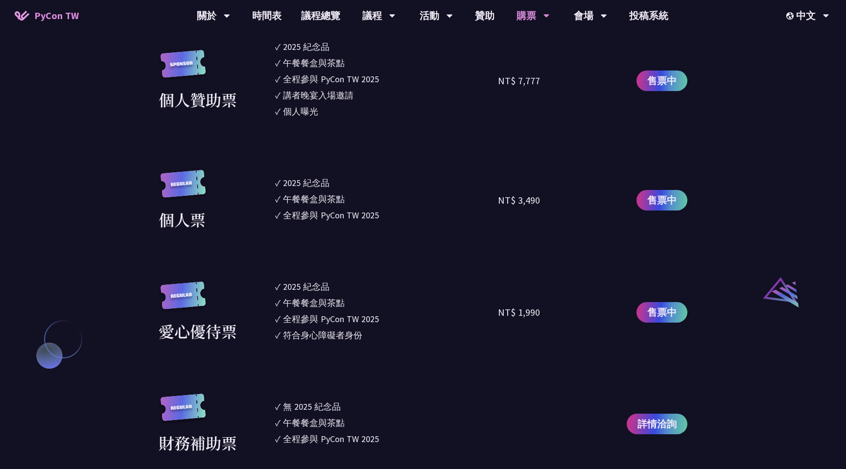
scroll to position [881, 0]
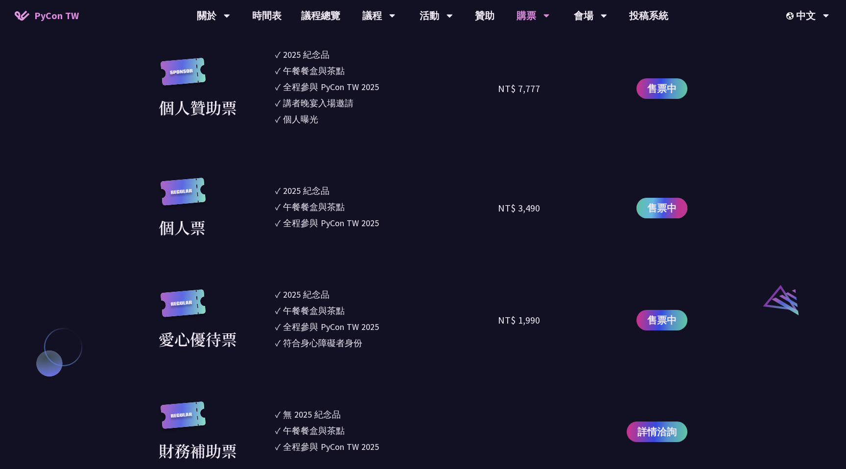
click at [675, 207] on span "售票中" at bounding box center [661, 208] width 29 height 15
